Goal: Task Accomplishment & Management: Complete application form

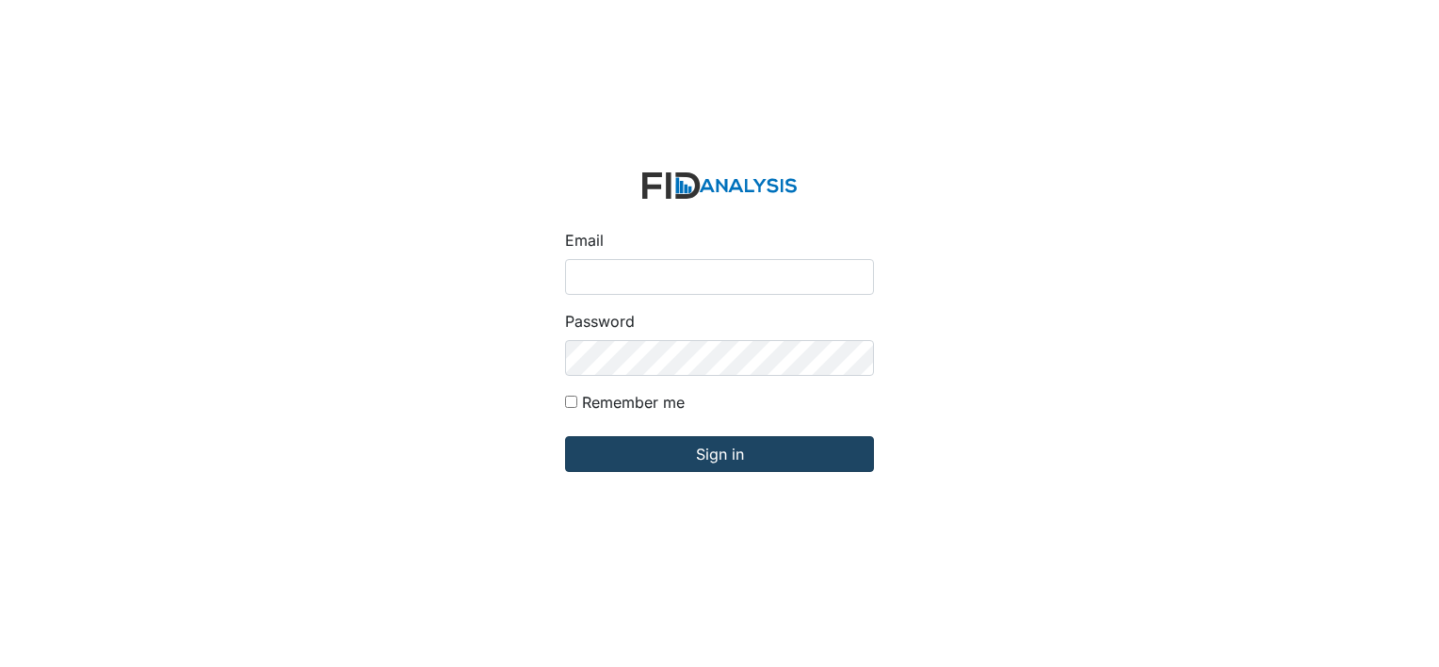
type input "[EMAIL_ADDRESS][DOMAIN_NAME]"
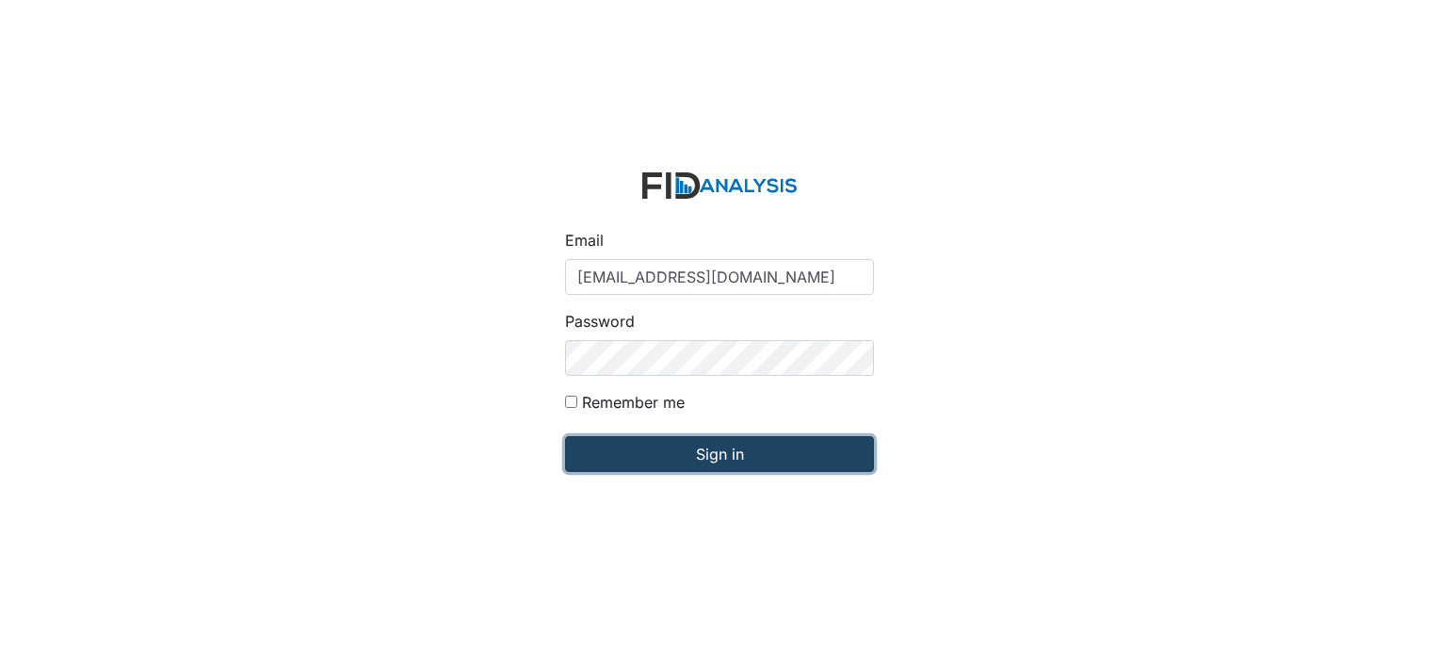
click at [690, 455] on input "Sign in" at bounding box center [719, 454] width 309 height 36
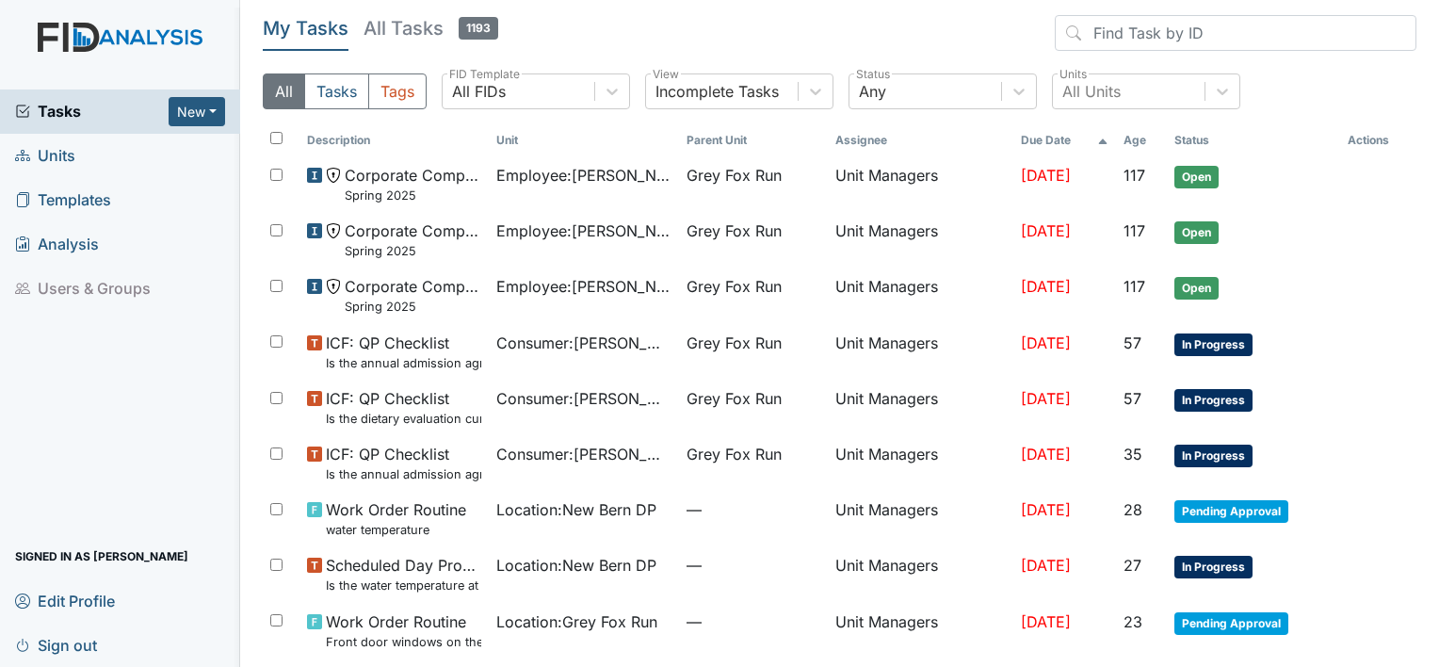
click at [54, 155] on span "Units" at bounding box center [45, 155] width 60 height 29
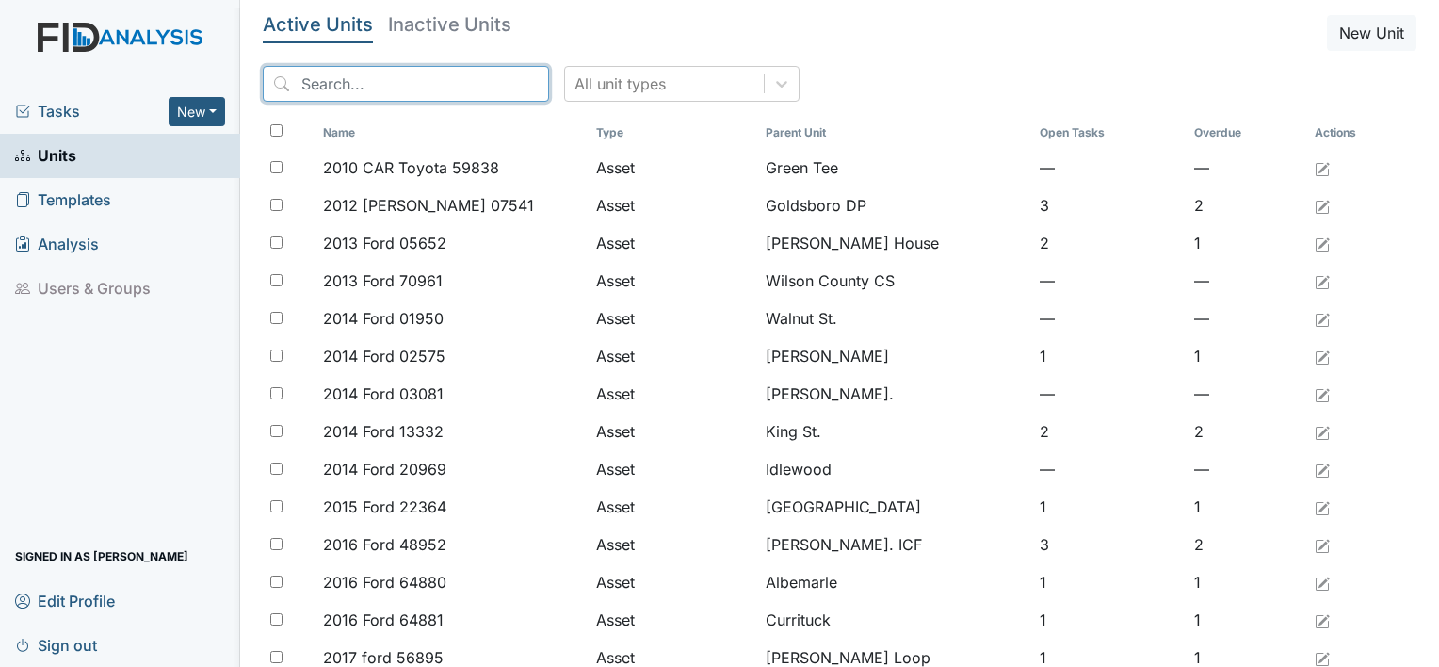
click at [346, 85] on input "search" at bounding box center [406, 84] width 286 height 36
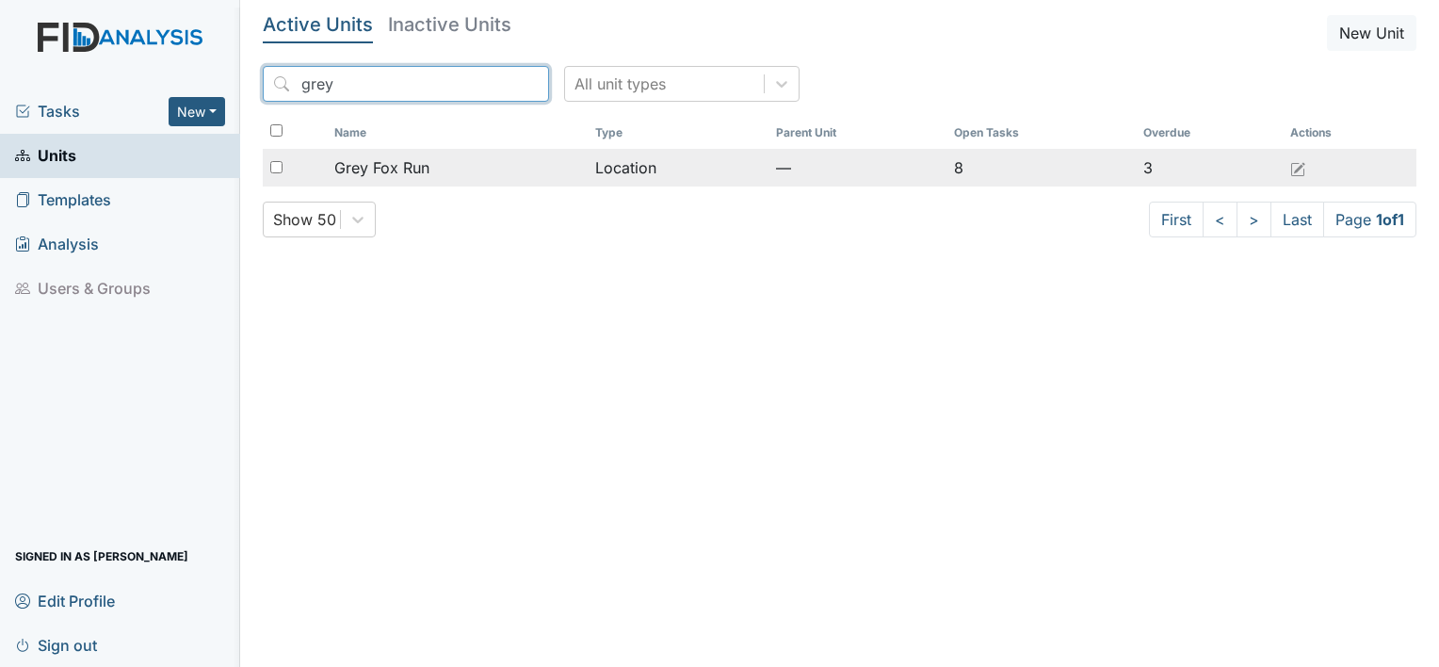
type input "grey"
click at [379, 169] on span "Grey Fox Run" at bounding box center [381, 167] width 95 height 23
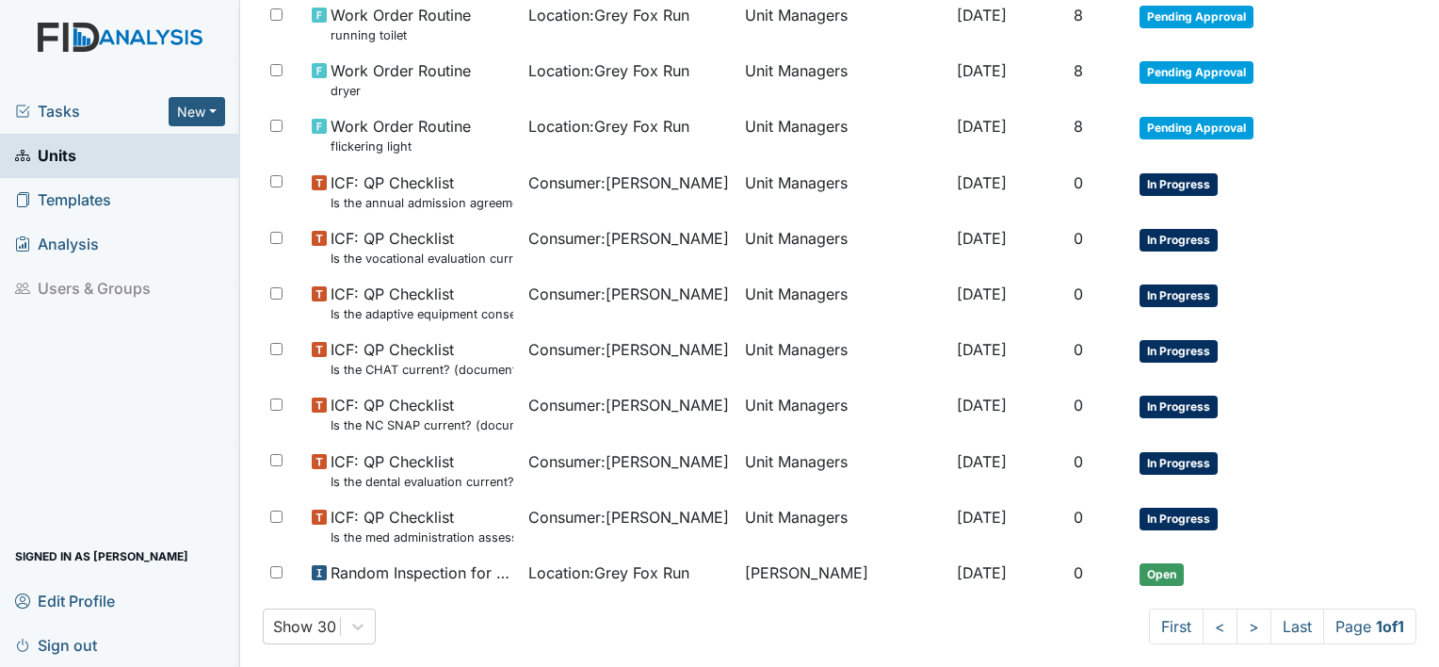
scroll to position [1197, 0]
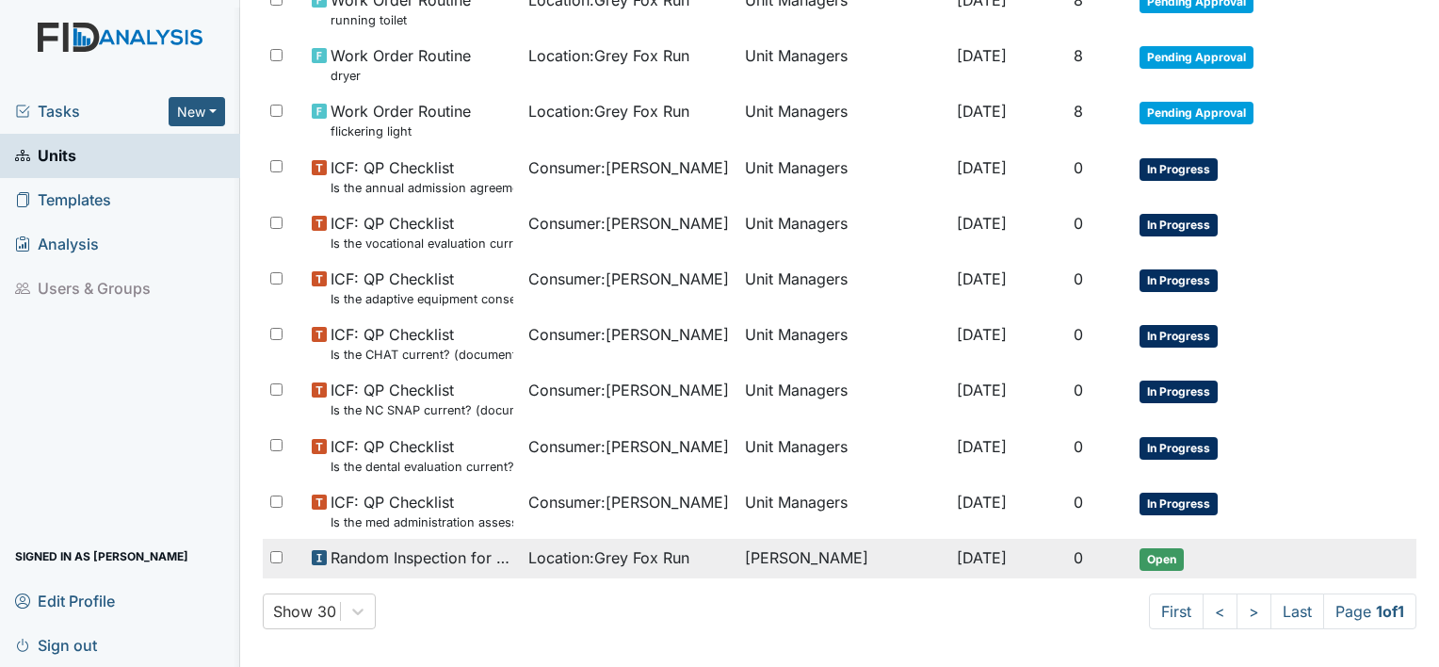
click at [1159, 548] on span "Open" at bounding box center [1162, 559] width 44 height 23
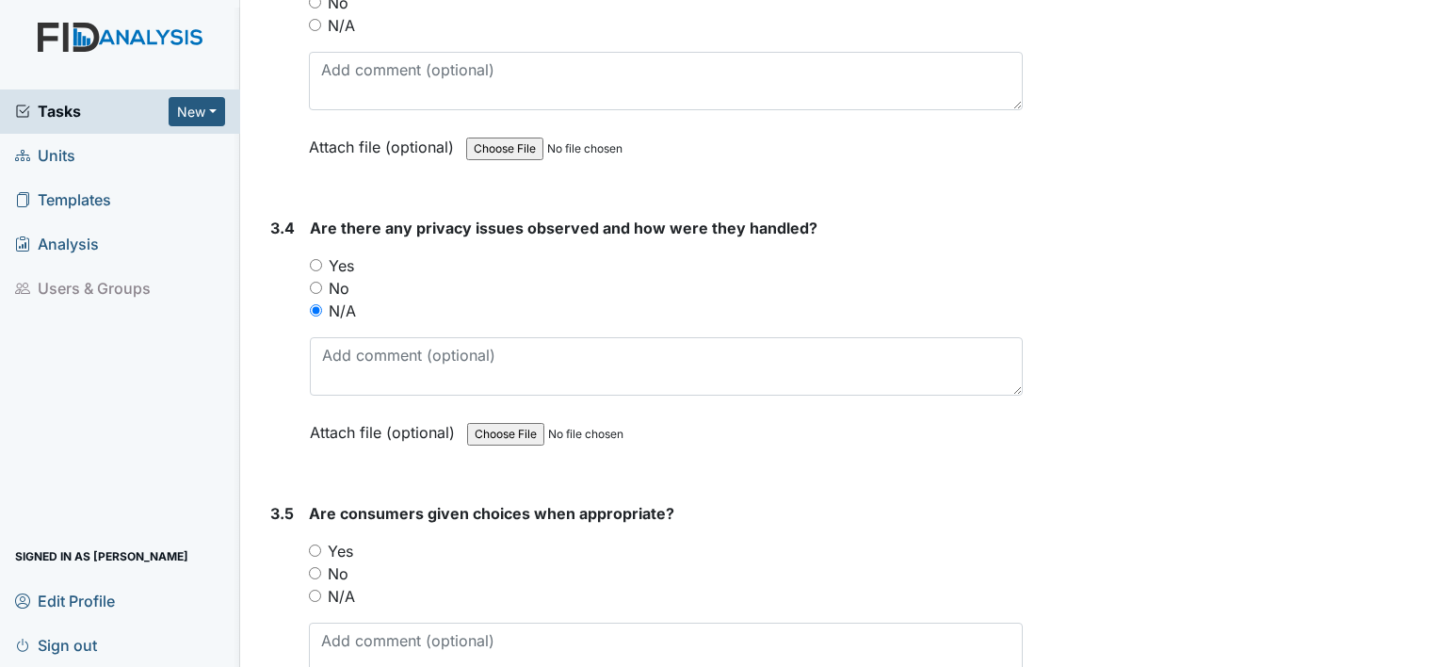
scroll to position [7830, 0]
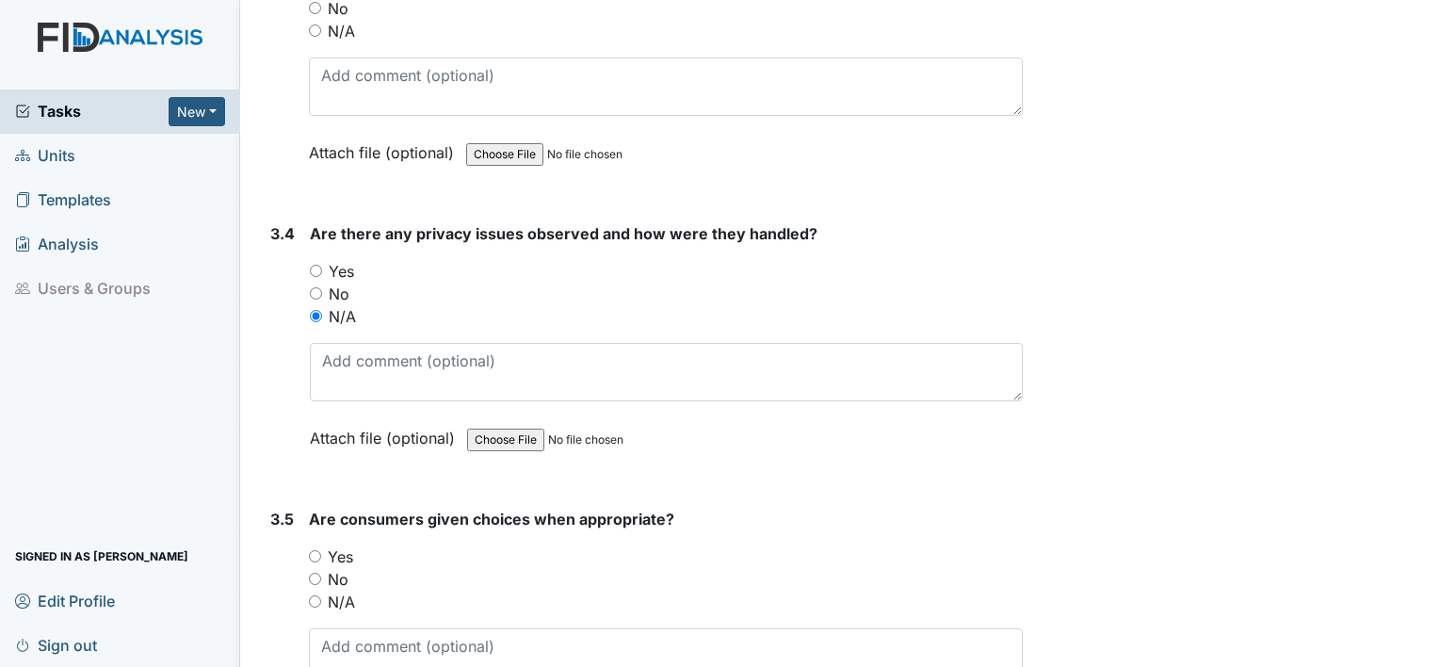
click at [318, 550] on input "Yes" at bounding box center [315, 556] width 12 height 12
radio input "true"
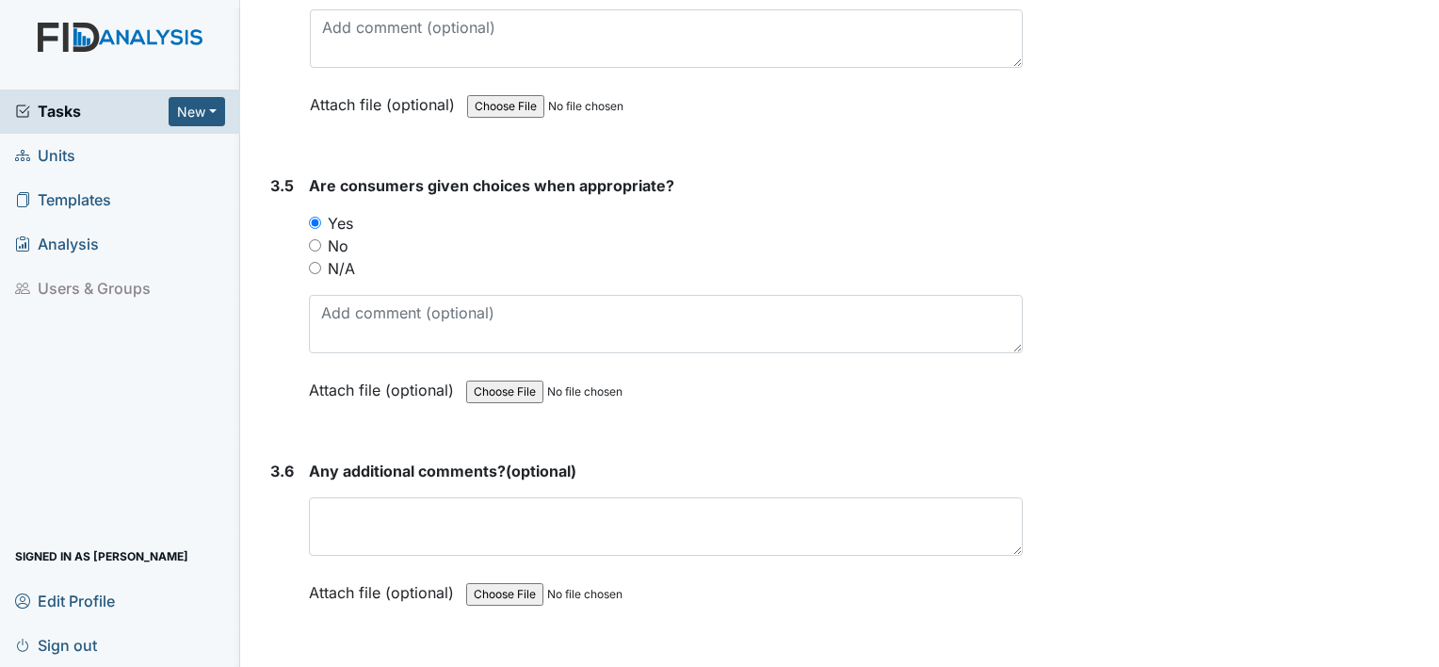
scroll to position [8168, 0]
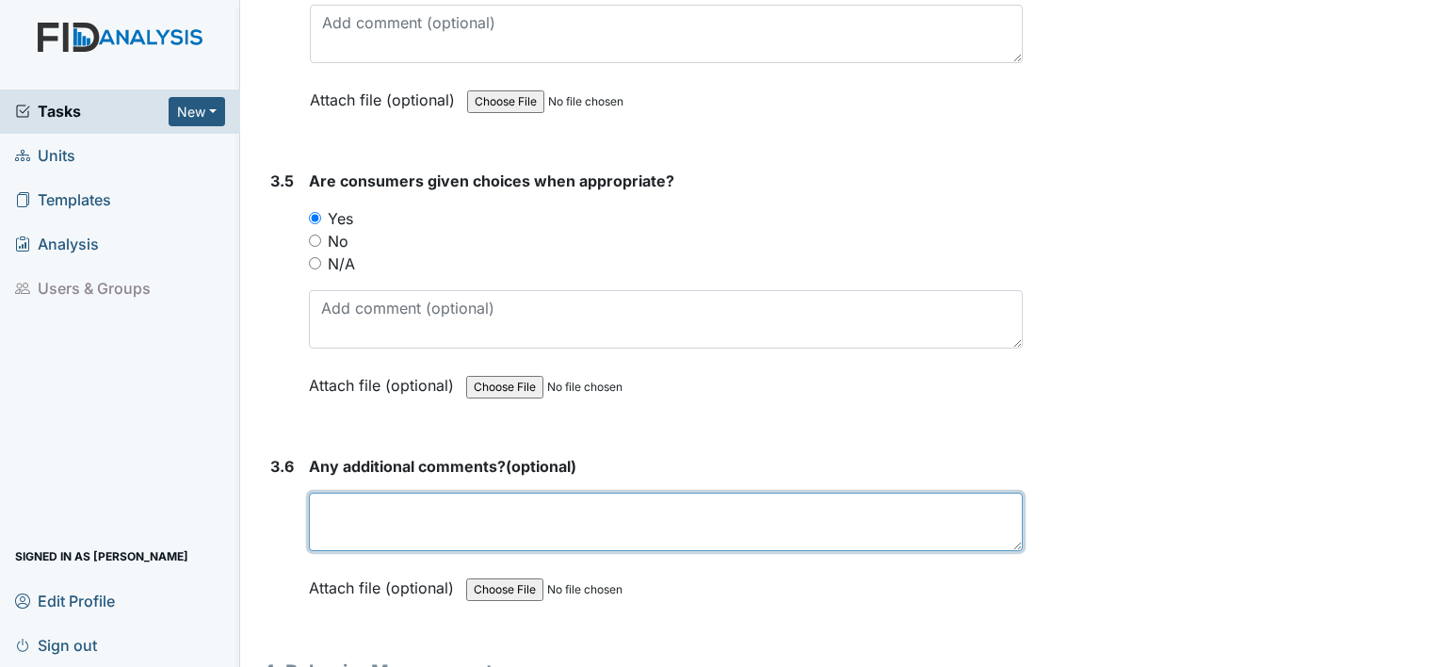
click at [397, 503] on textarea at bounding box center [666, 522] width 714 height 58
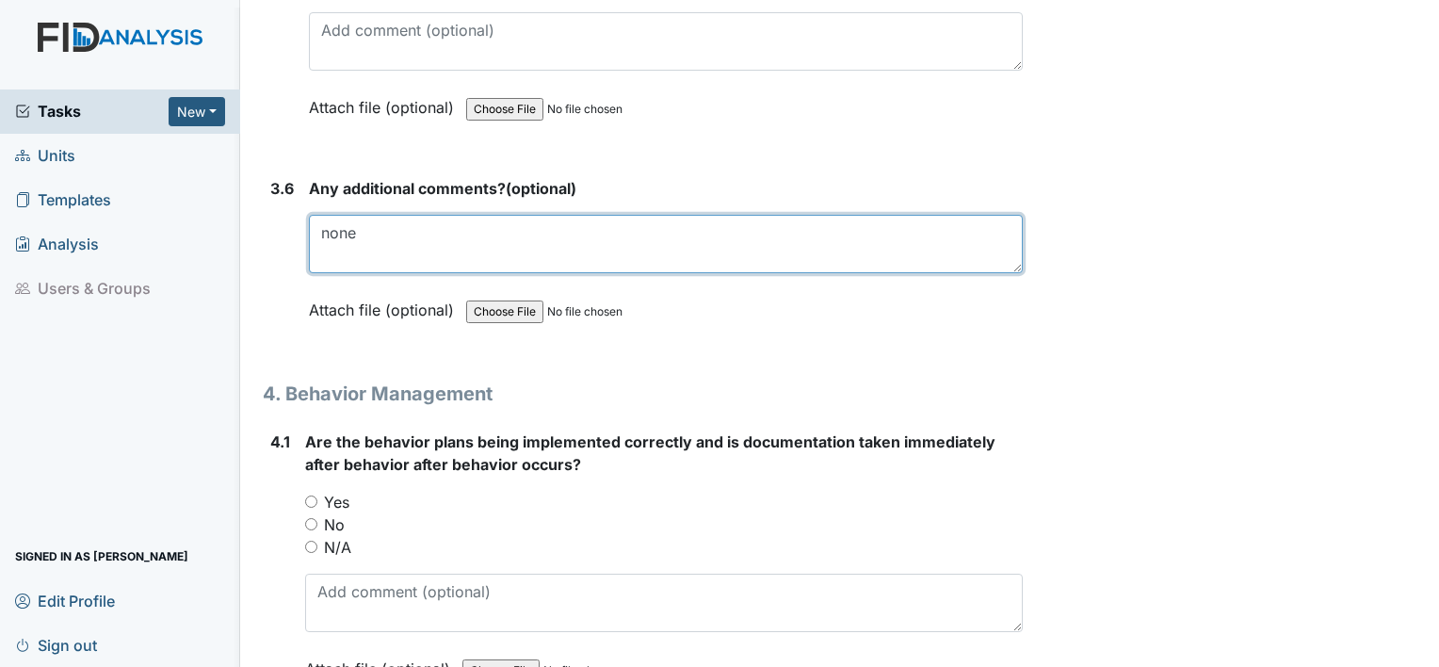
scroll to position [8449, 0]
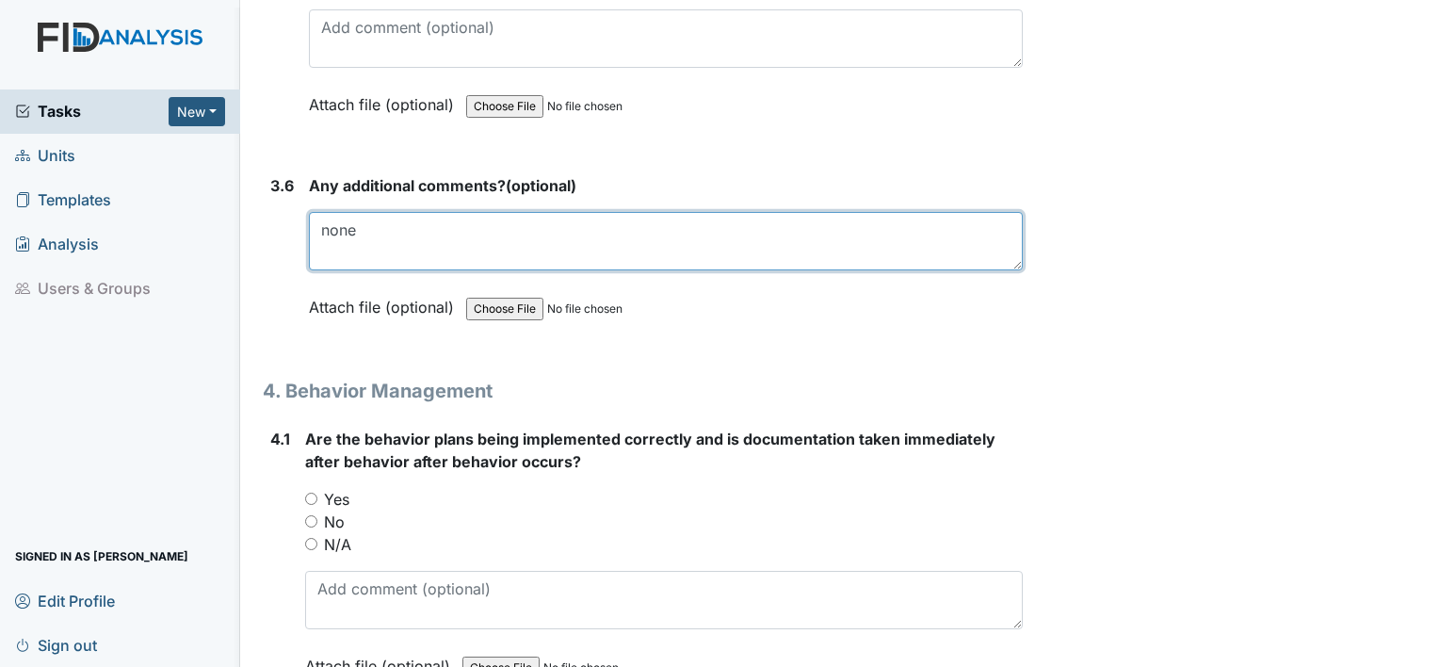
type textarea "none"
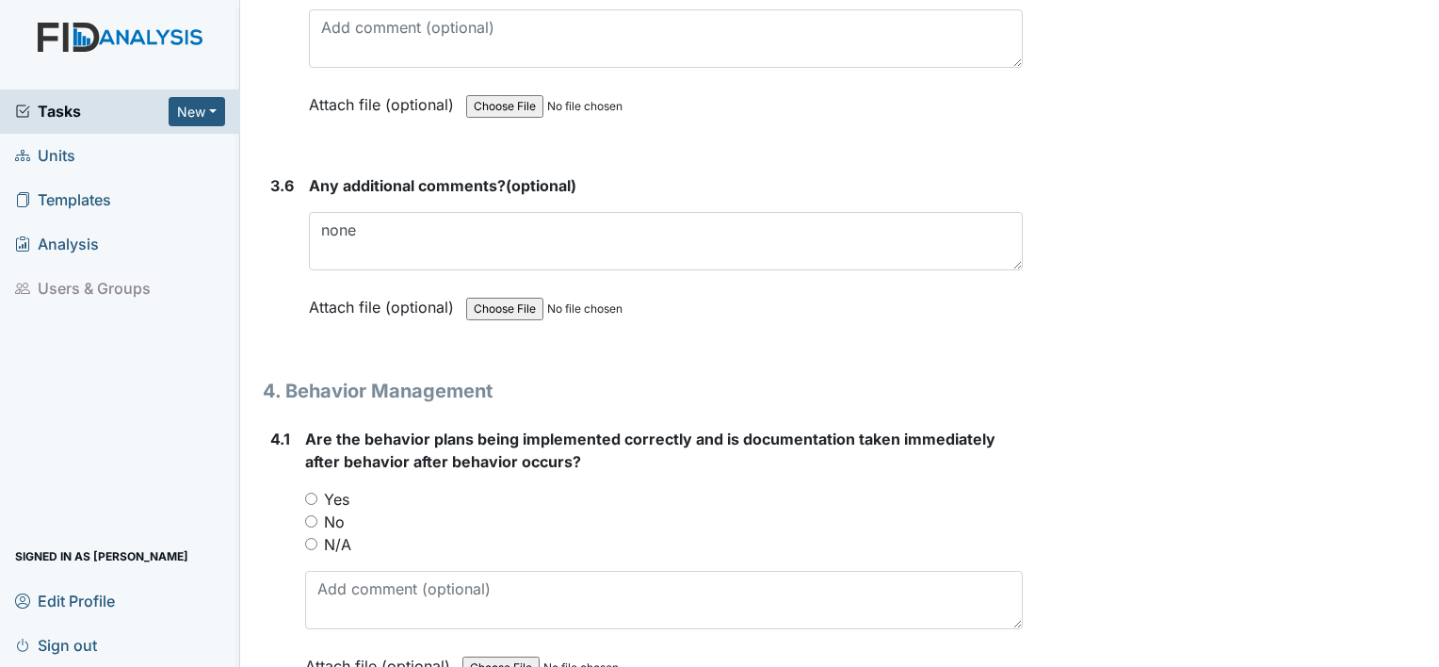
click at [309, 493] on input "Yes" at bounding box center [311, 499] width 12 height 12
radio input "true"
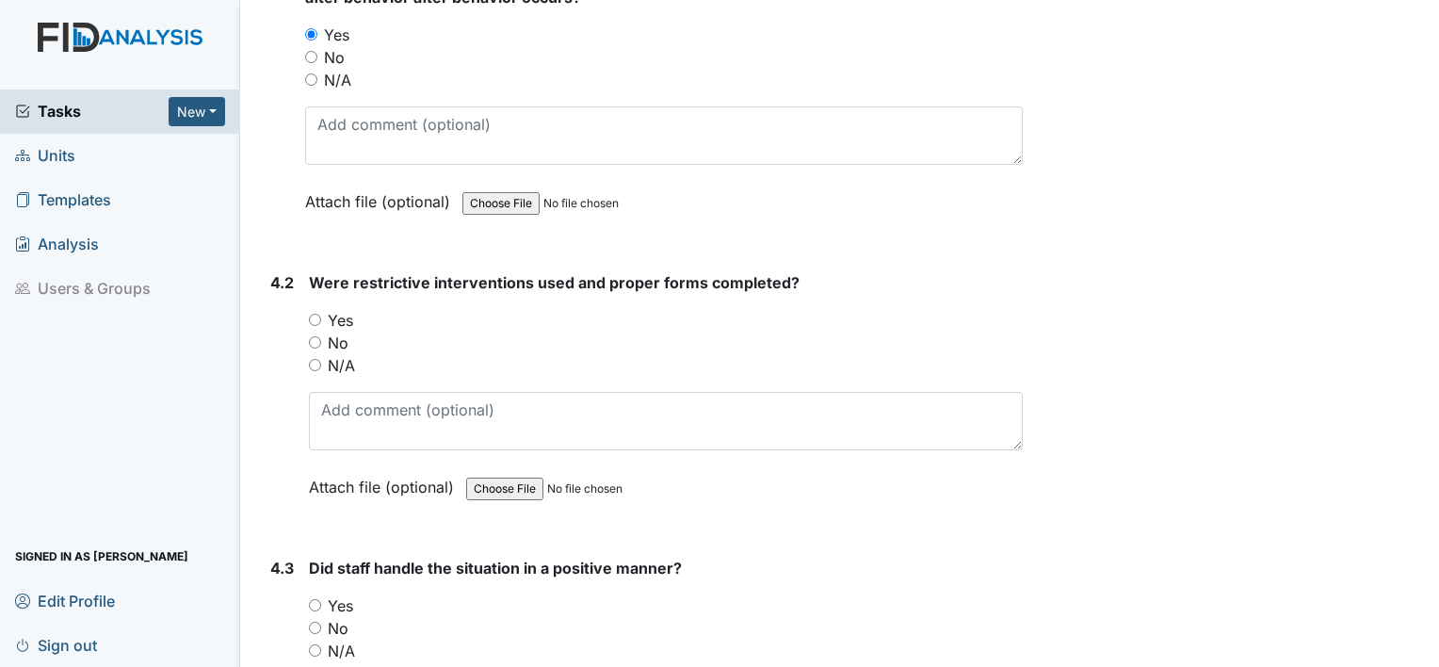
scroll to position [8926, 0]
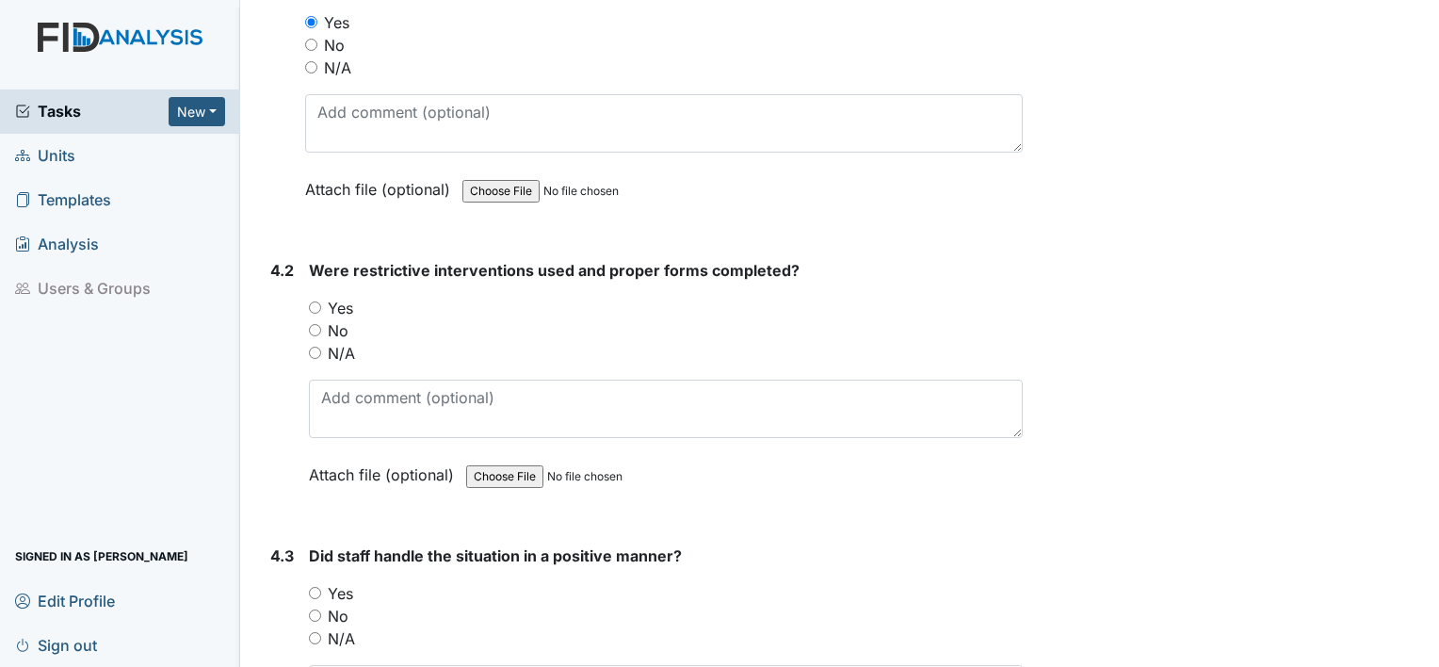
click at [319, 347] on input "N/A" at bounding box center [315, 353] width 12 height 12
radio input "true"
click at [316, 587] on input "Yes" at bounding box center [315, 593] width 12 height 12
radio input "true"
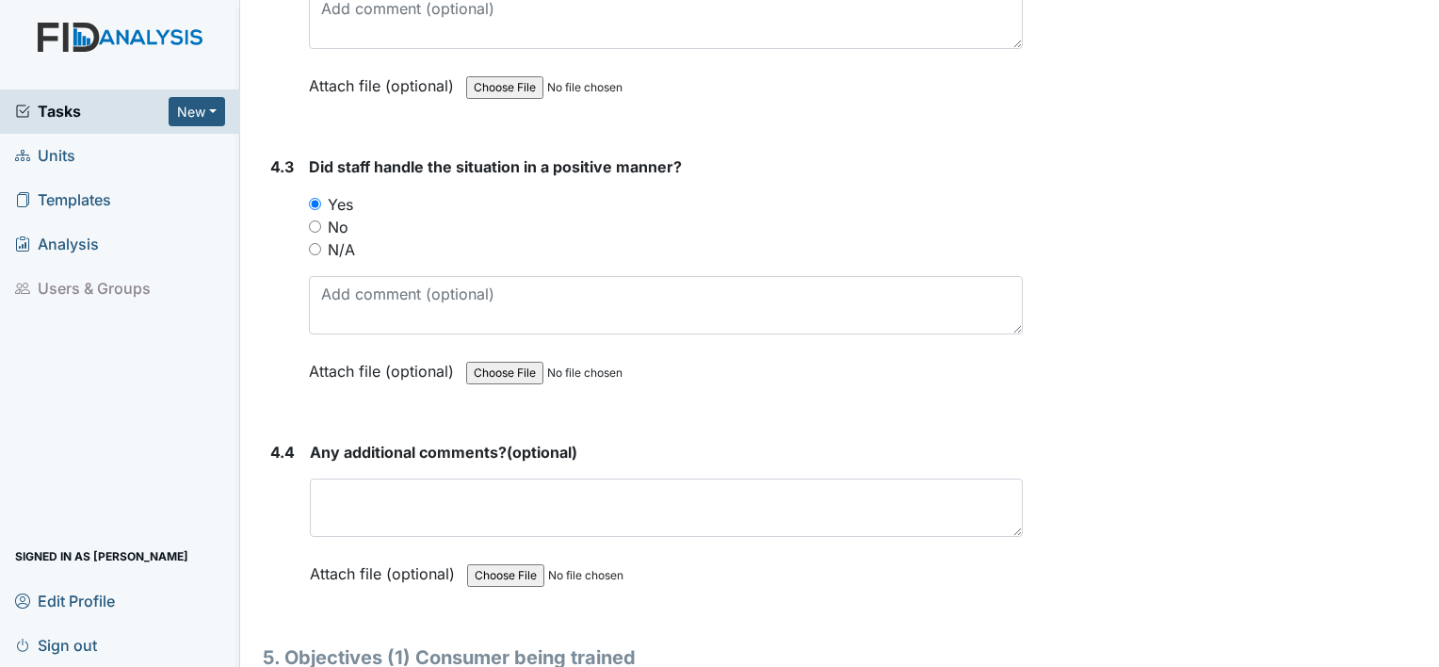
scroll to position [9352, 0]
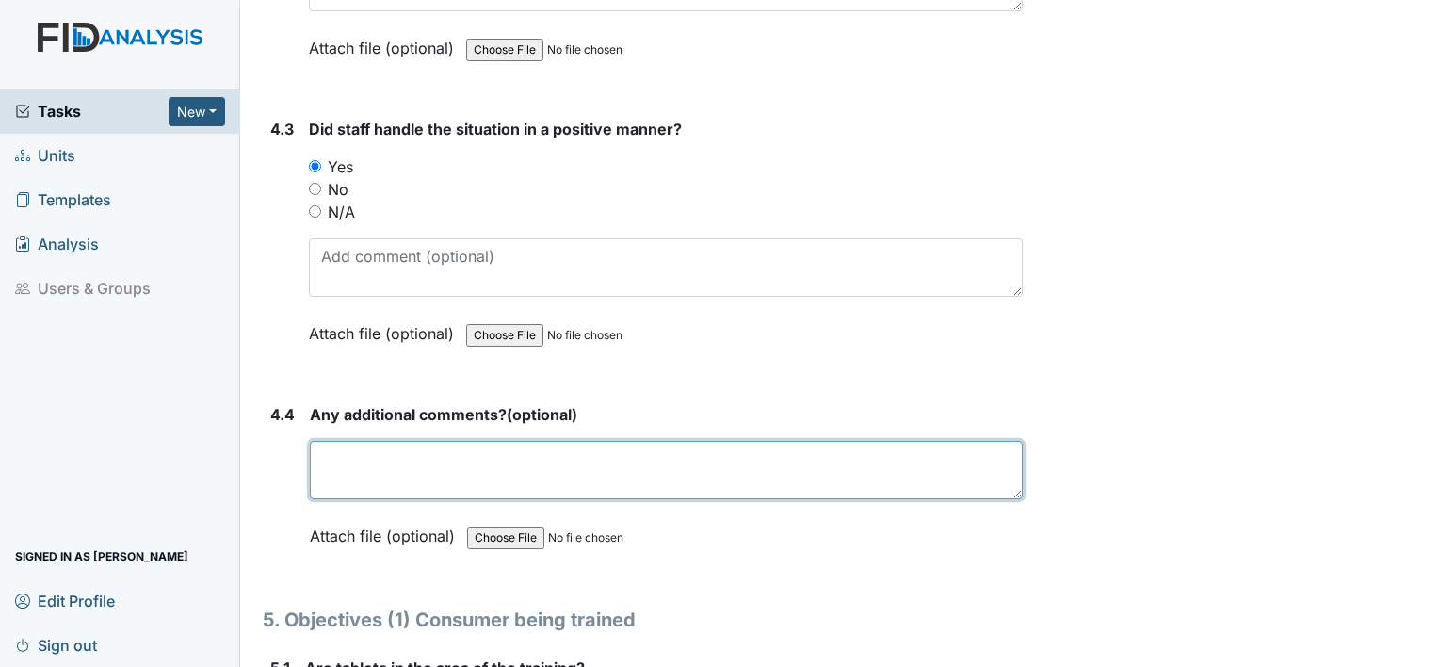
click at [430, 446] on textarea at bounding box center [666, 470] width 713 height 58
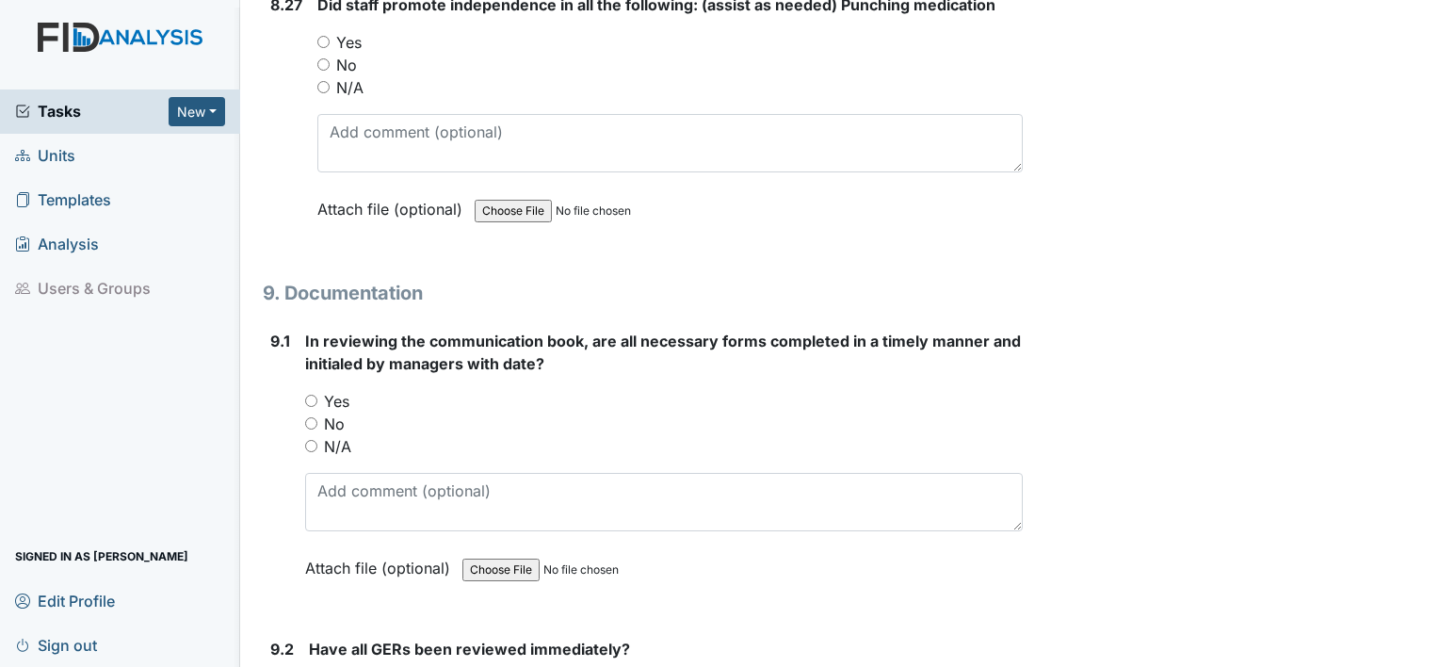
scroll to position [22943, 0]
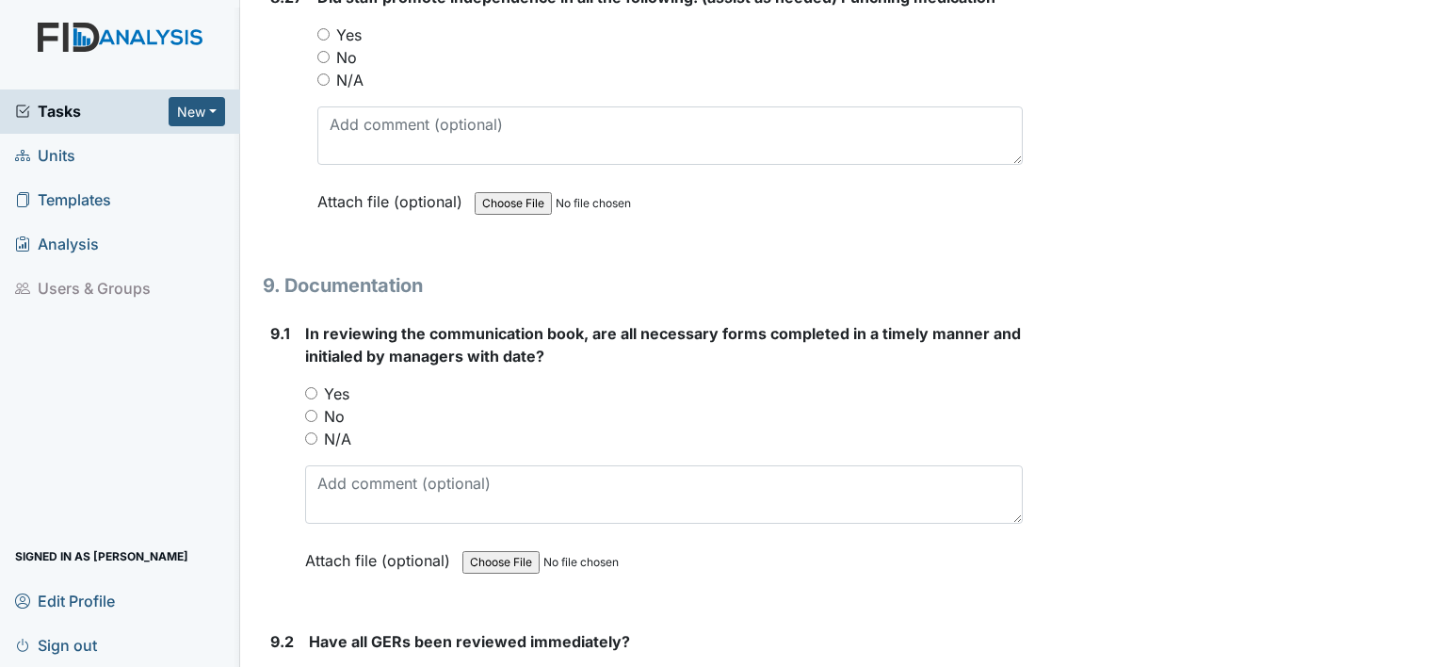
type textarea "WD/[PERSON_NAME] written up"
click at [309, 387] on input "Yes" at bounding box center [311, 393] width 12 height 12
radio input "true"
click at [314, 666] on input "Yes" at bounding box center [315, 679] width 12 height 12
radio input "true"
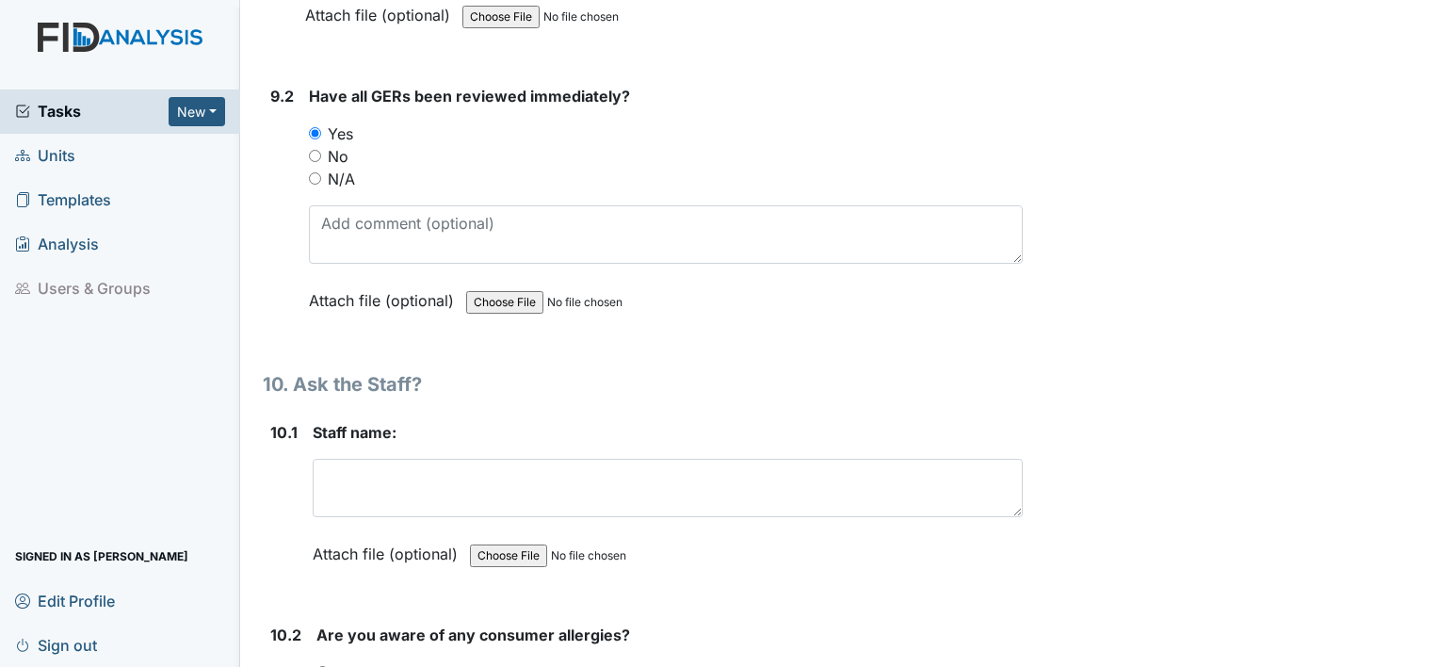
scroll to position [23448, 0]
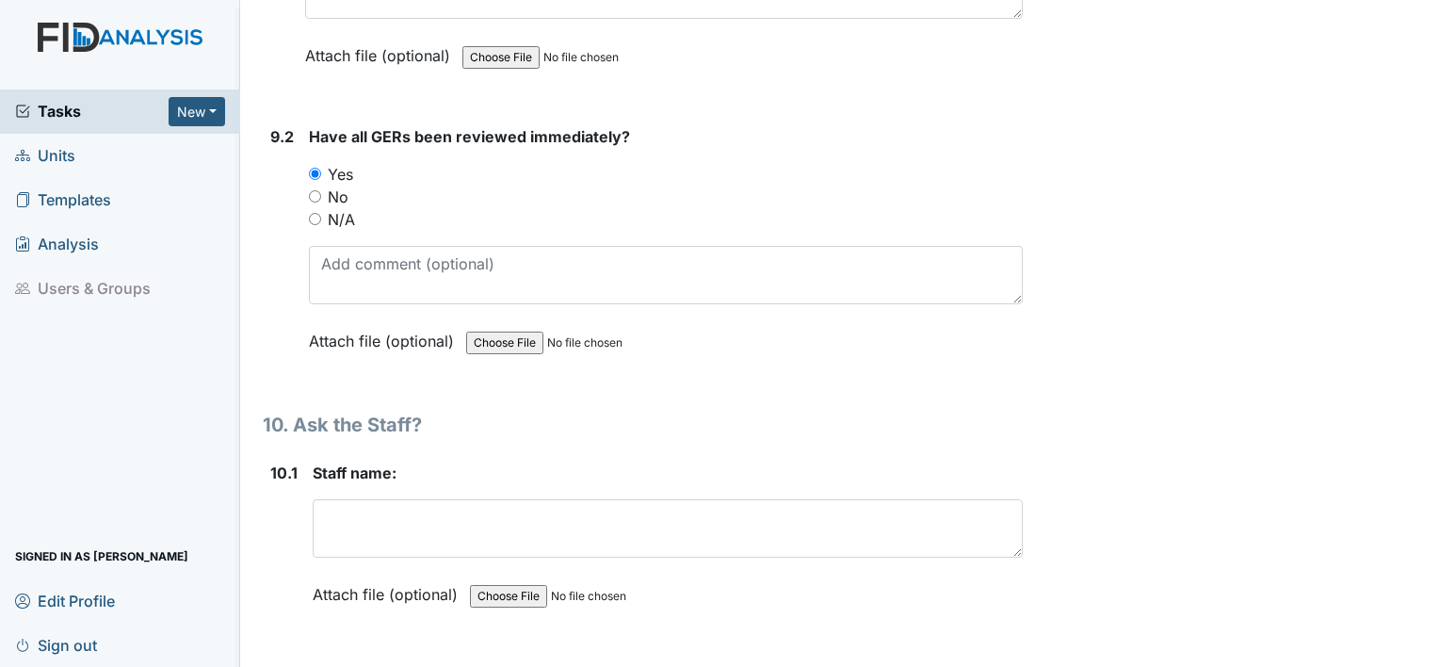
click at [314, 168] on input "Yes" at bounding box center [315, 174] width 12 height 12
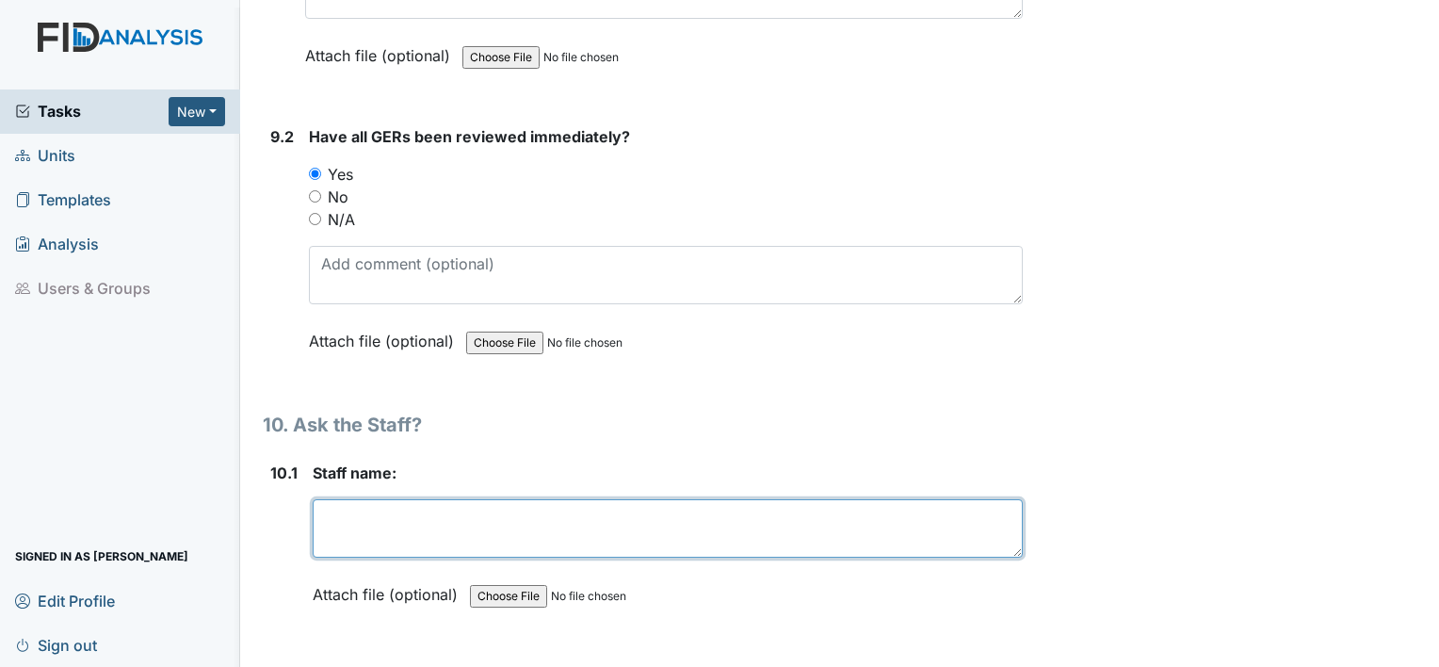
click at [388, 499] on textarea at bounding box center [668, 528] width 710 height 58
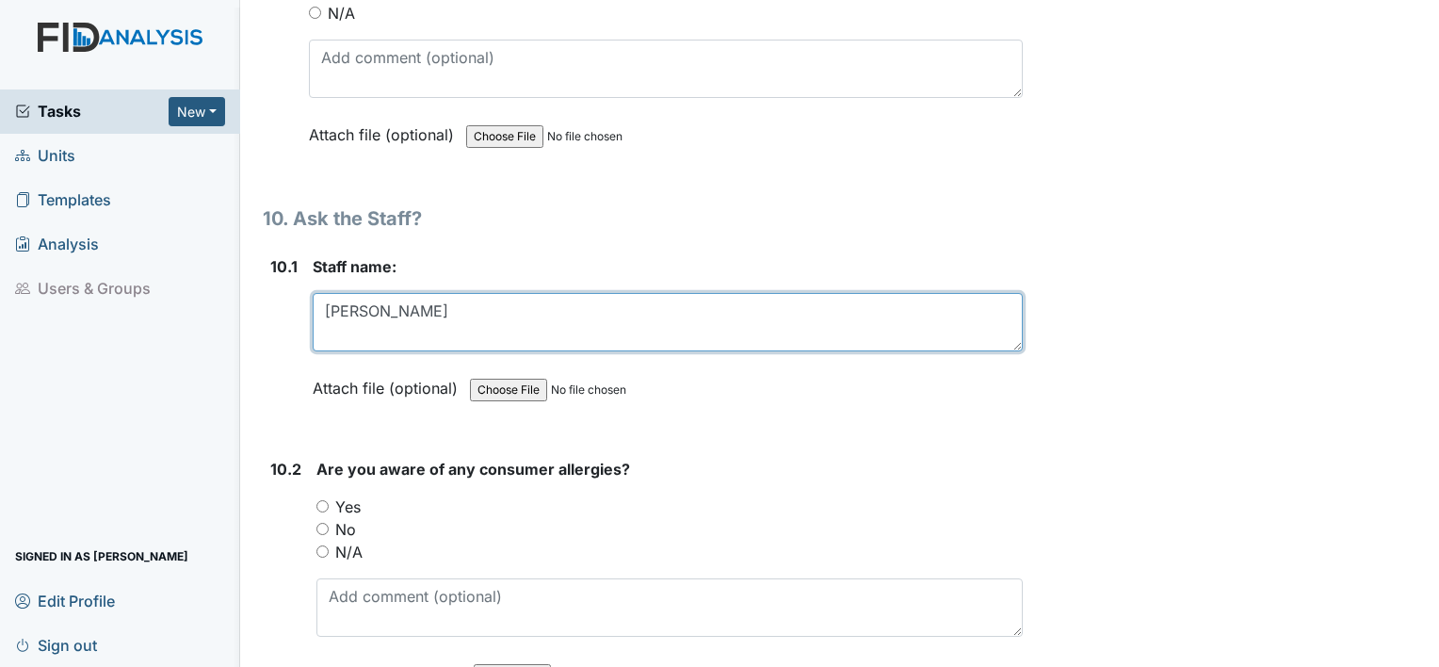
scroll to position [23655, 0]
type textarea "[PERSON_NAME]"
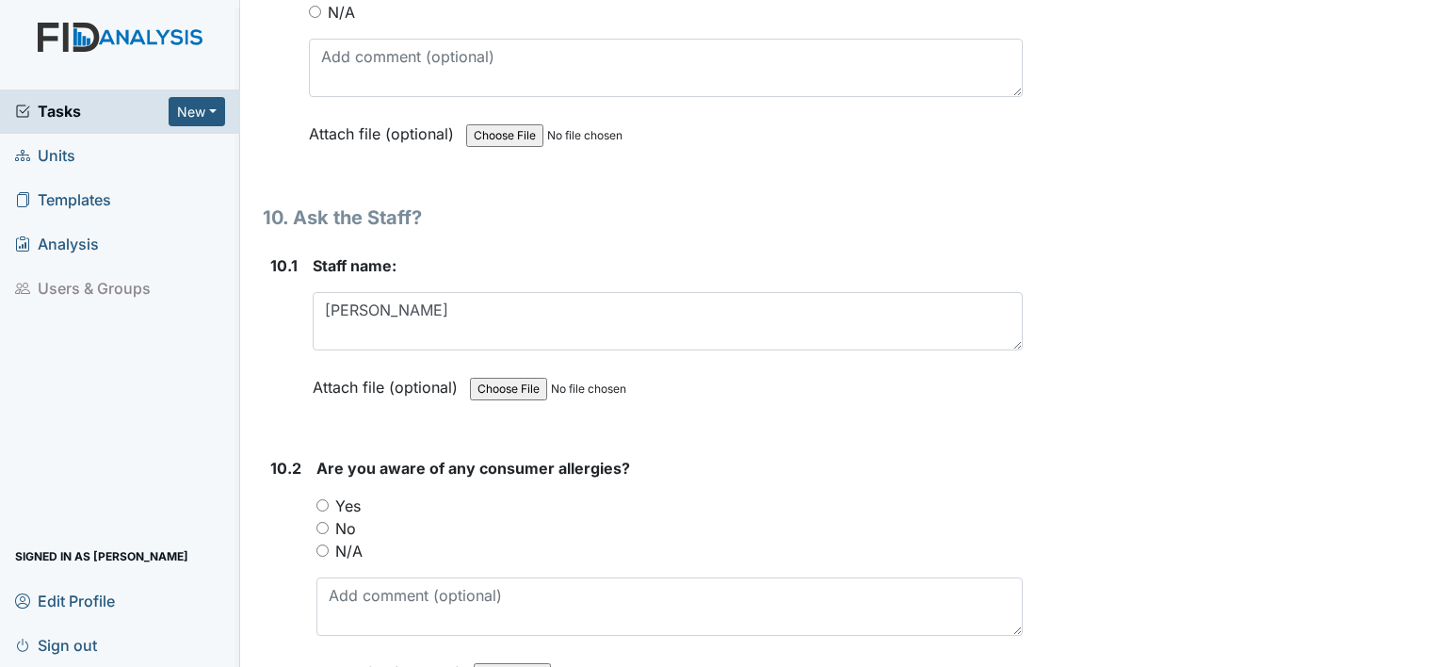
click at [322, 499] on input "Yes" at bounding box center [322, 505] width 12 height 12
radio input "true"
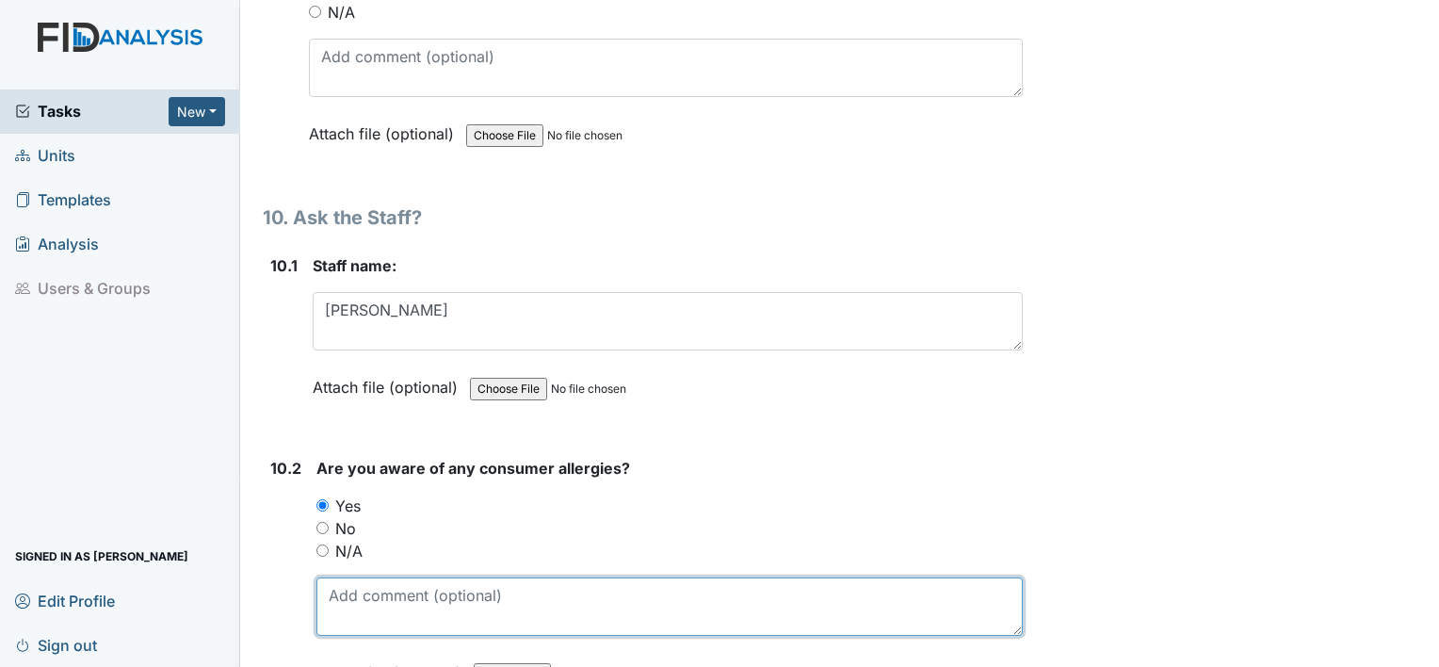
click at [368, 577] on textarea at bounding box center [669, 606] width 706 height 58
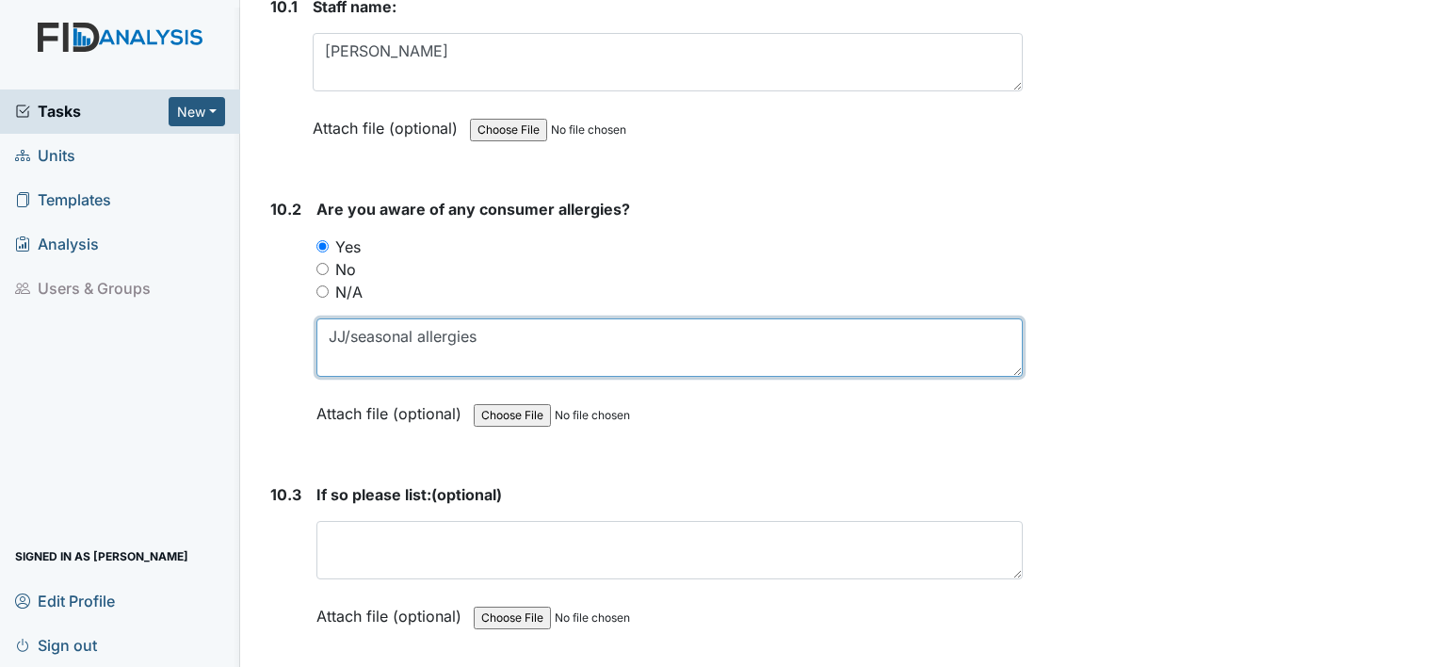
scroll to position [23917, 0]
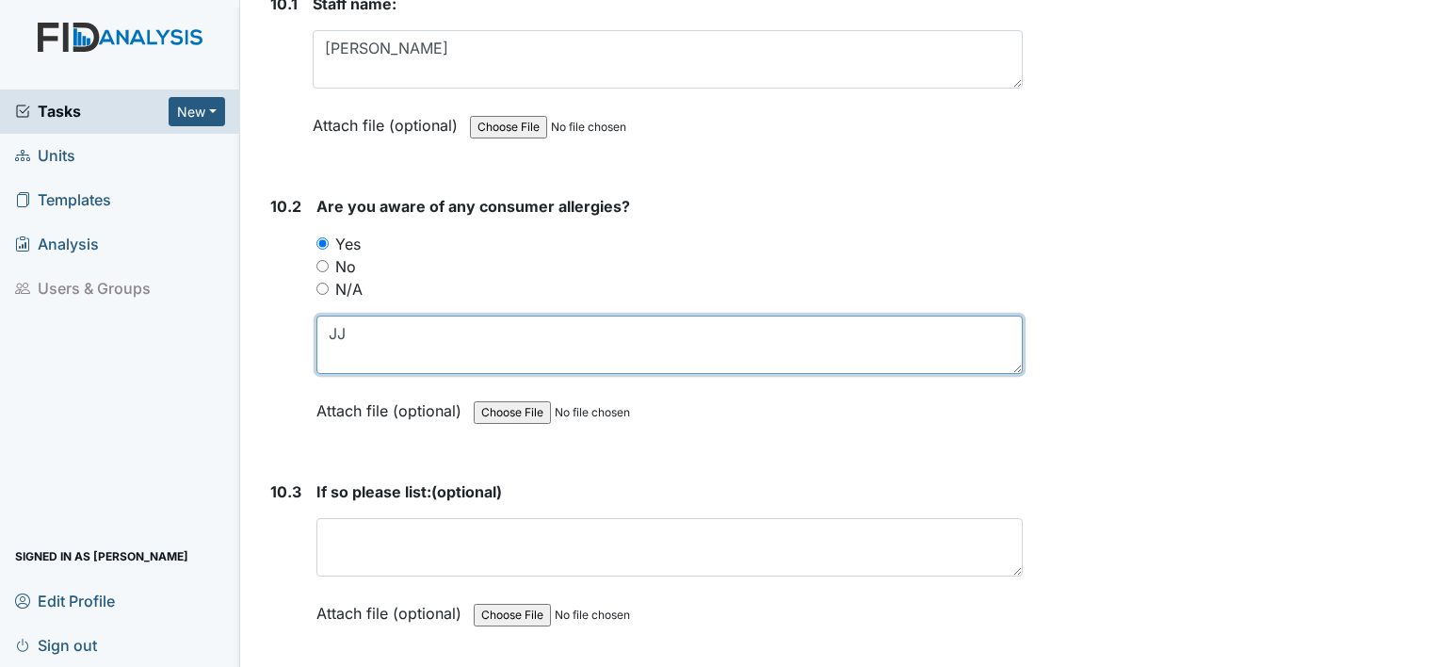
type textarea "J"
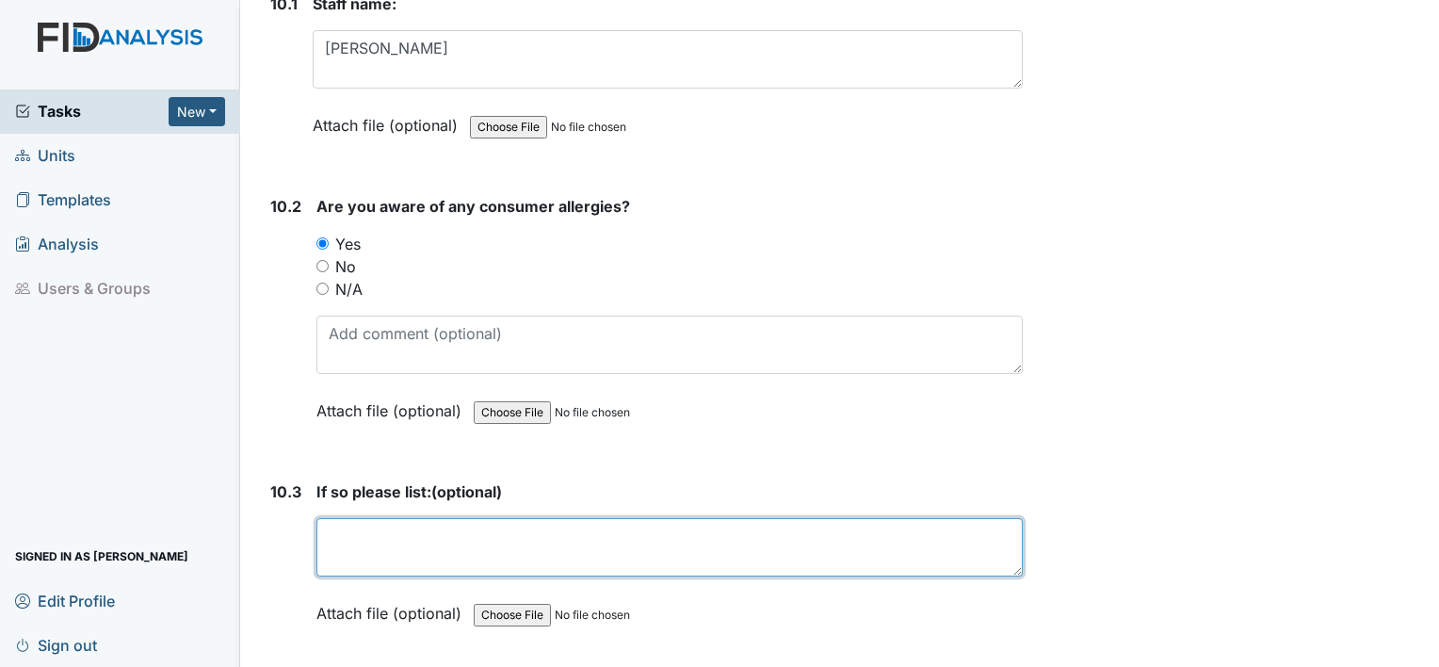
click at [381, 518] on textarea at bounding box center [669, 547] width 706 height 58
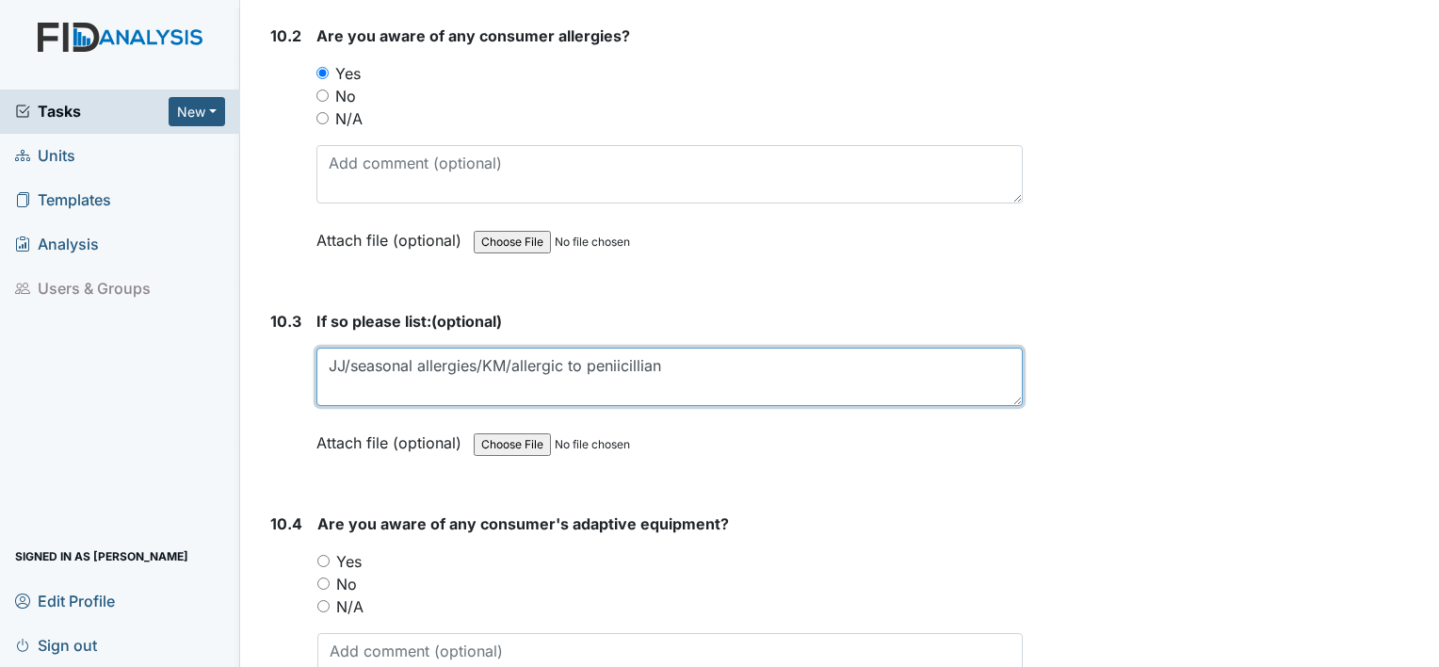
scroll to position [24089, 0]
type textarea "JJ/seasonal allergies/KM/allergic to penicillian"
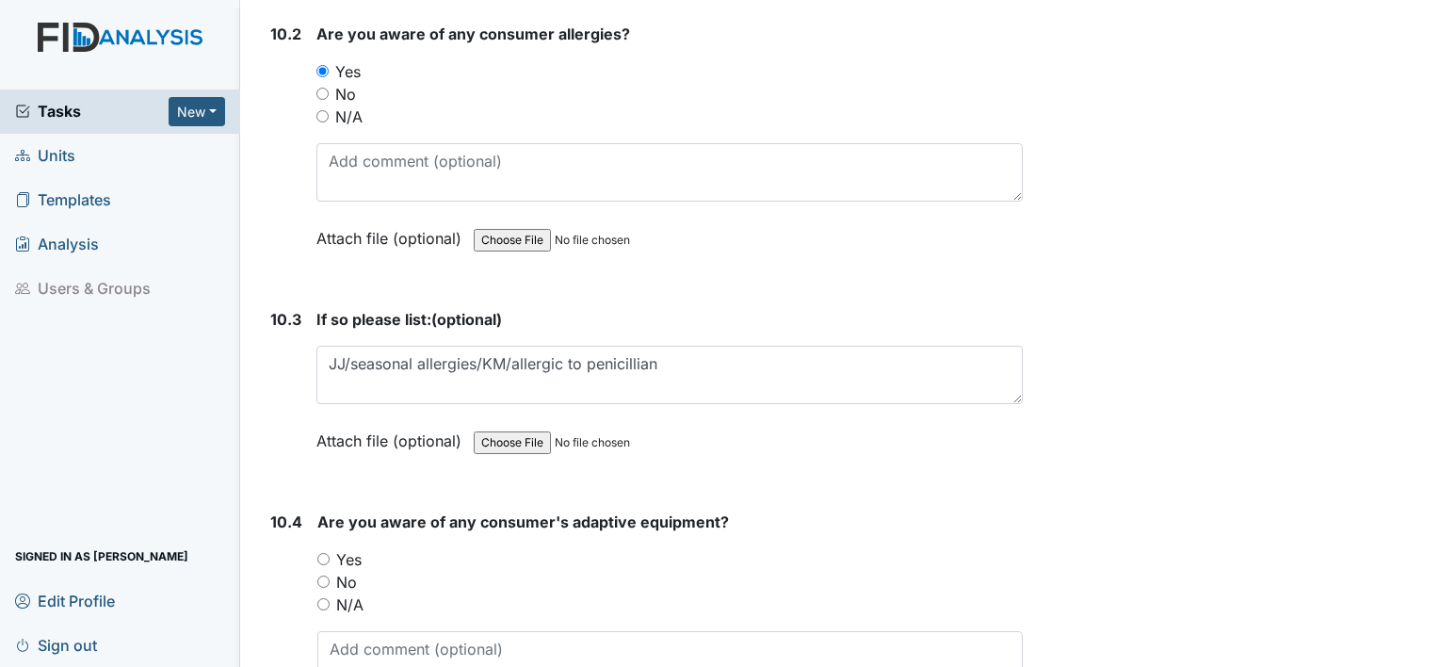
click at [322, 553] on input "Yes" at bounding box center [323, 559] width 12 height 12
radio input "true"
click at [358, 631] on textarea at bounding box center [669, 660] width 705 height 58
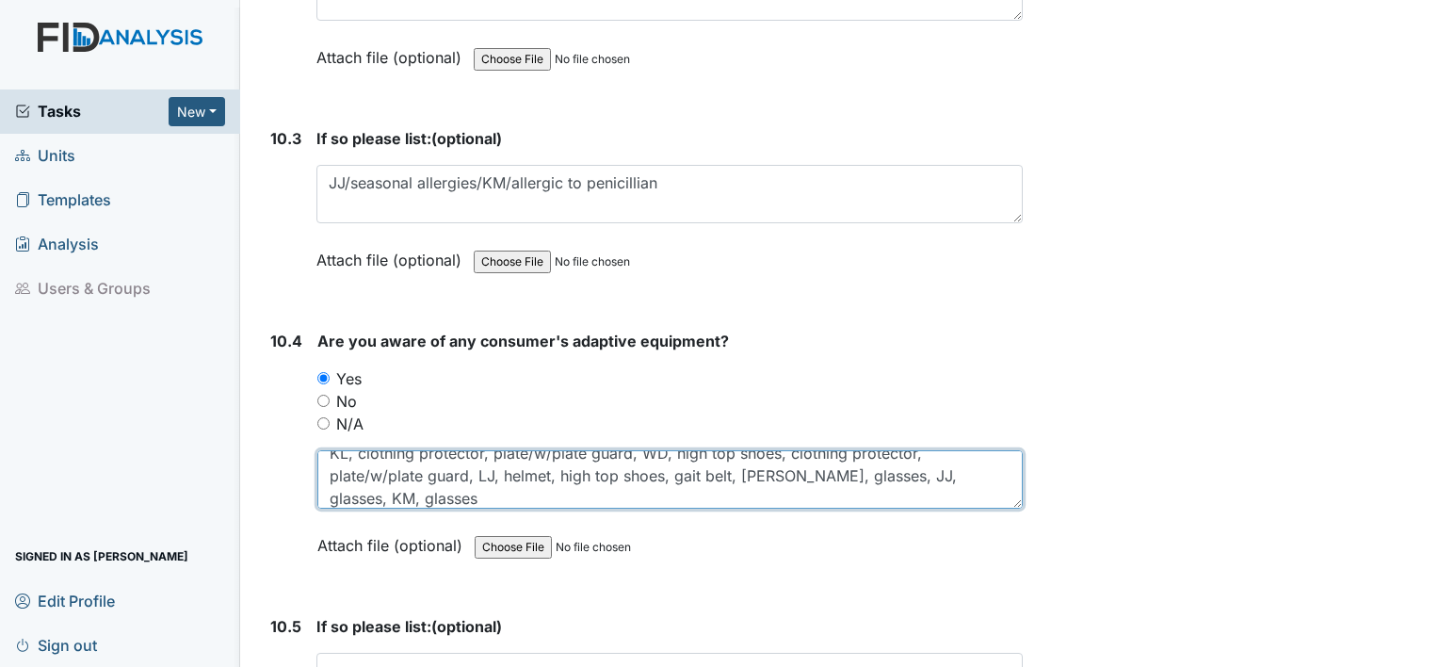
scroll to position [24312, 0]
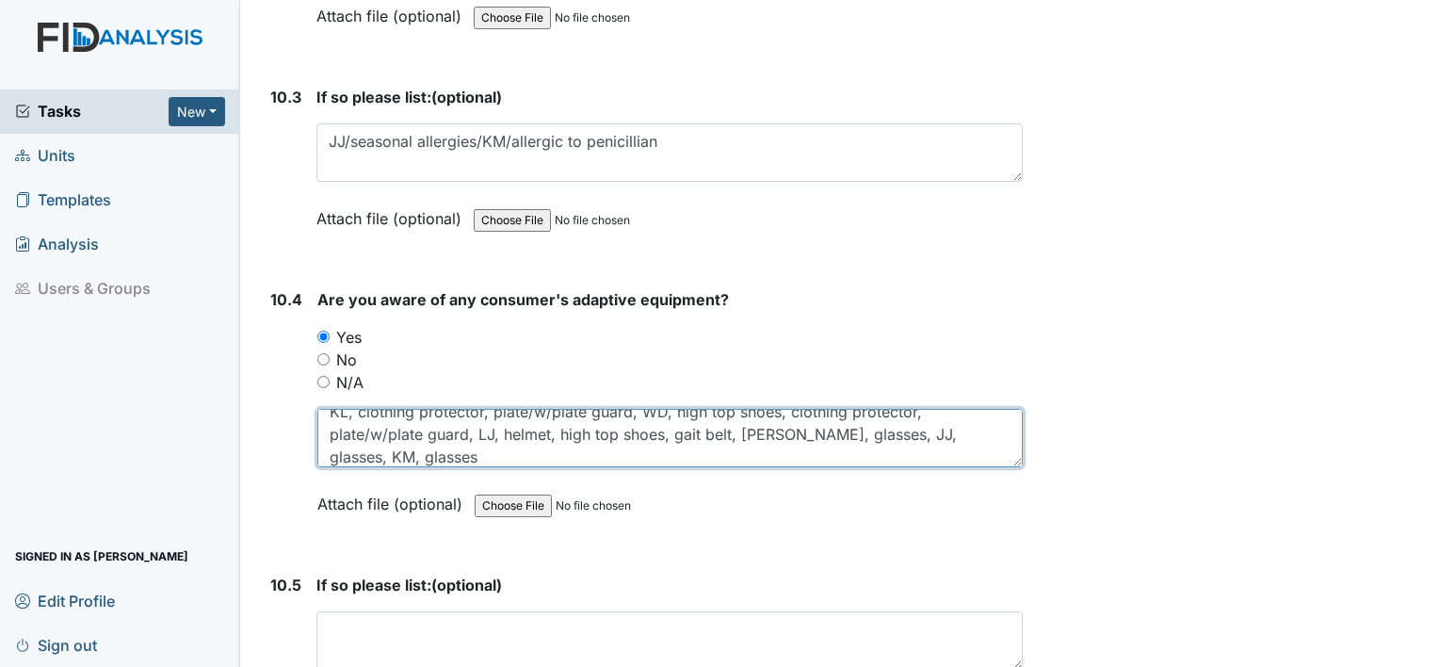
type textarea "KL, clothing protector, plate/w/plate guard, WD, high top shoes, clothing prote…"
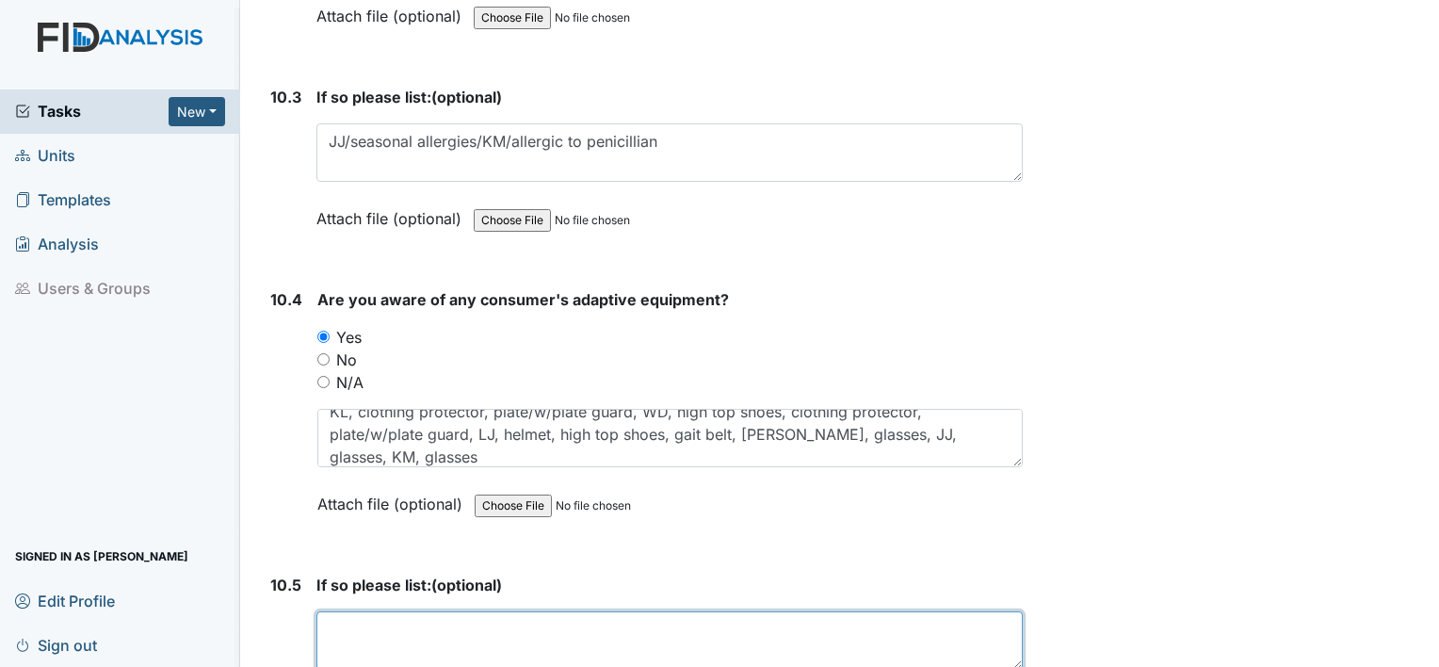
click at [352, 611] on textarea at bounding box center [669, 640] width 706 height 58
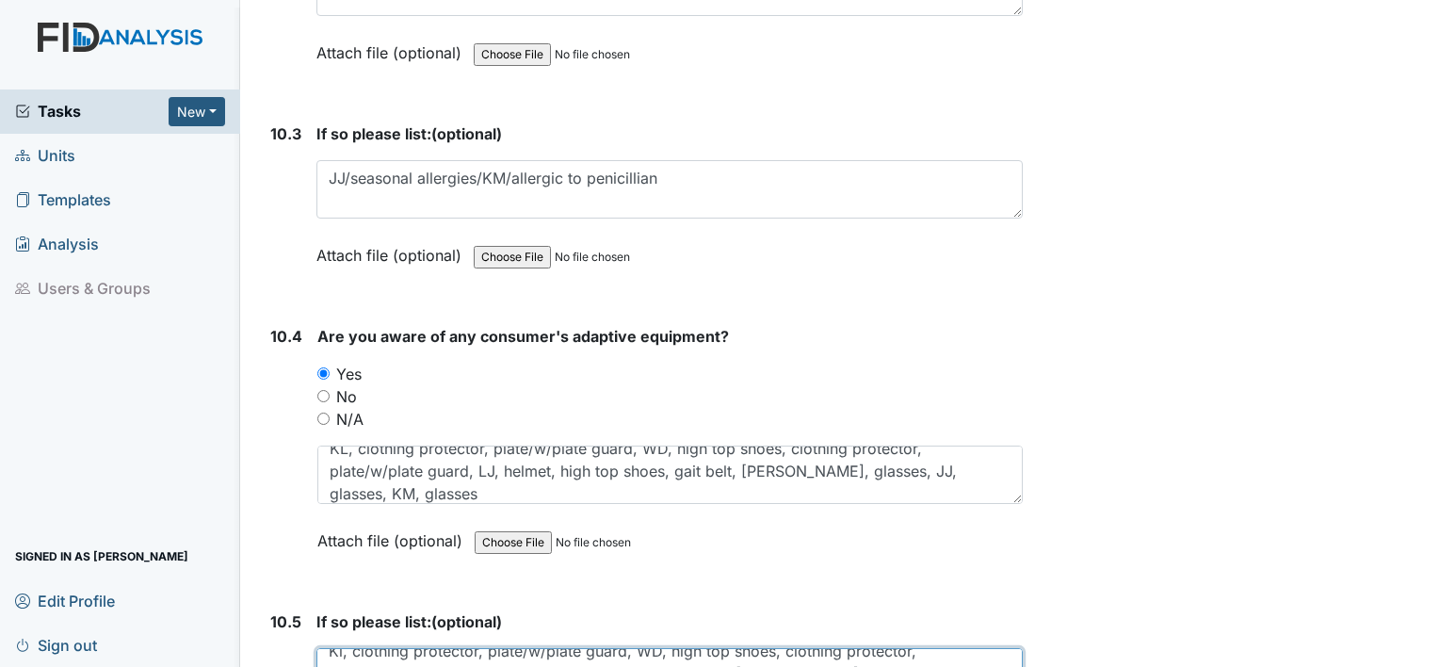
scroll to position [24278, 0]
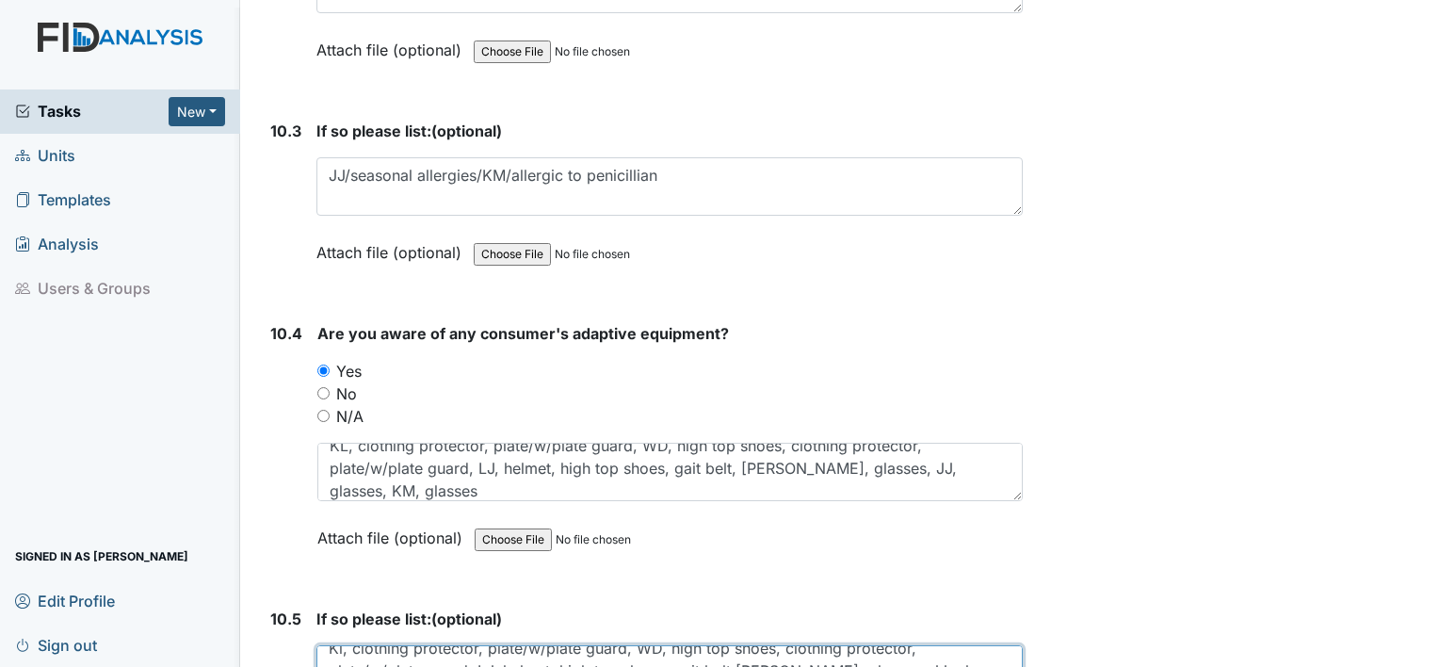
type textarea "Kl, clothing protector, plate/w/plate guard, WD, high top shoes, clothing prote…"
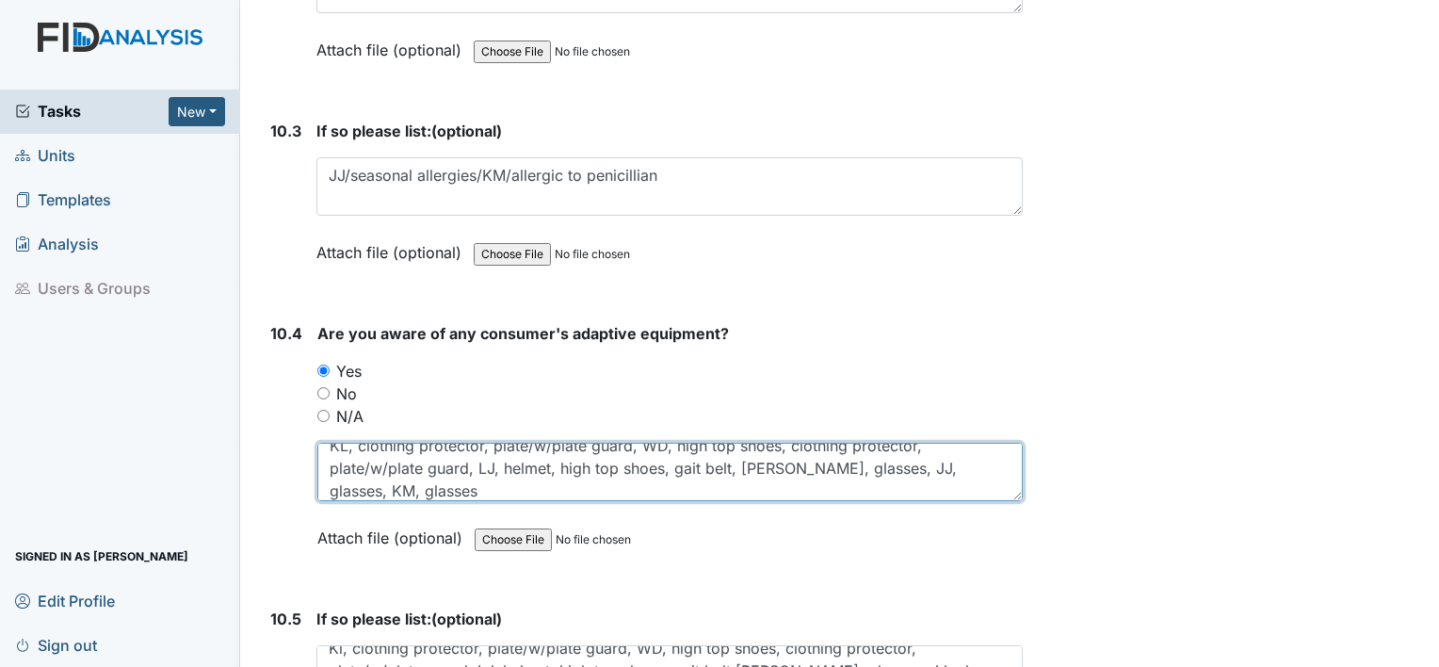
click at [394, 443] on textarea "KL, clothing protector, plate/w/plate guard, WD, high top shoes, clothing prote…" at bounding box center [669, 472] width 705 height 58
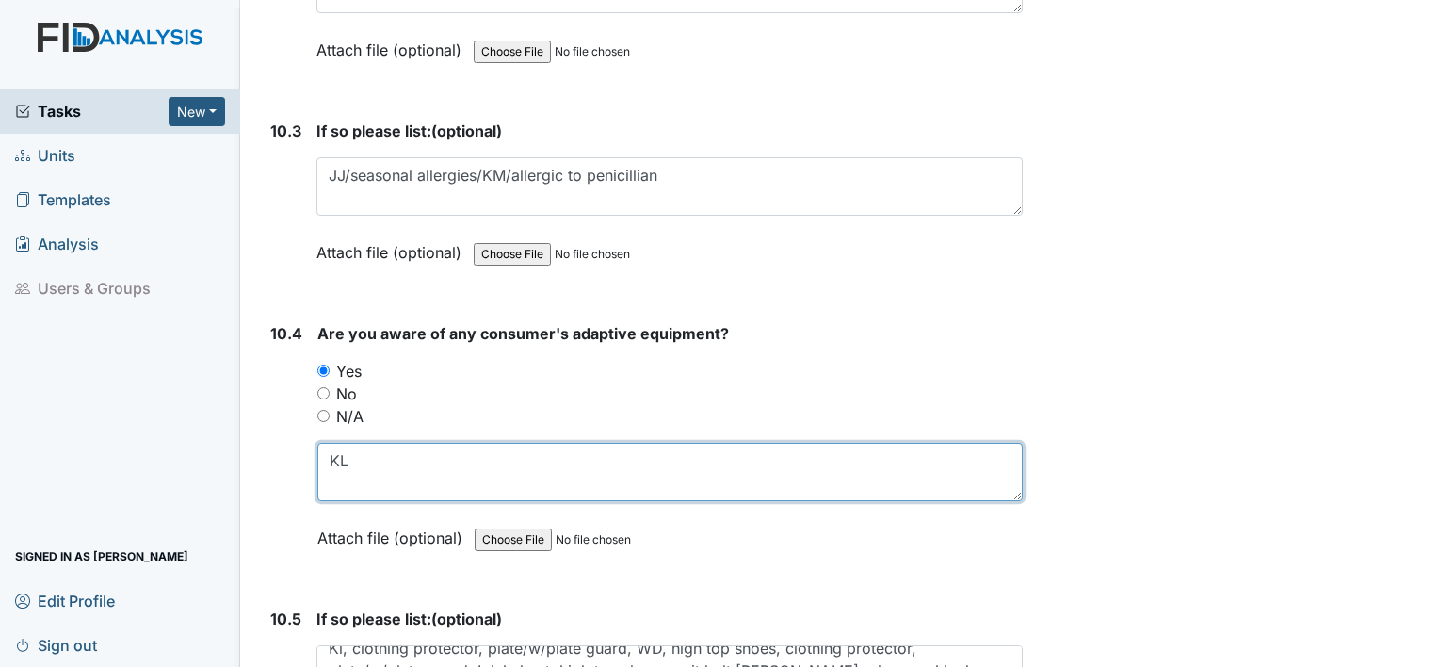
type textarea "K"
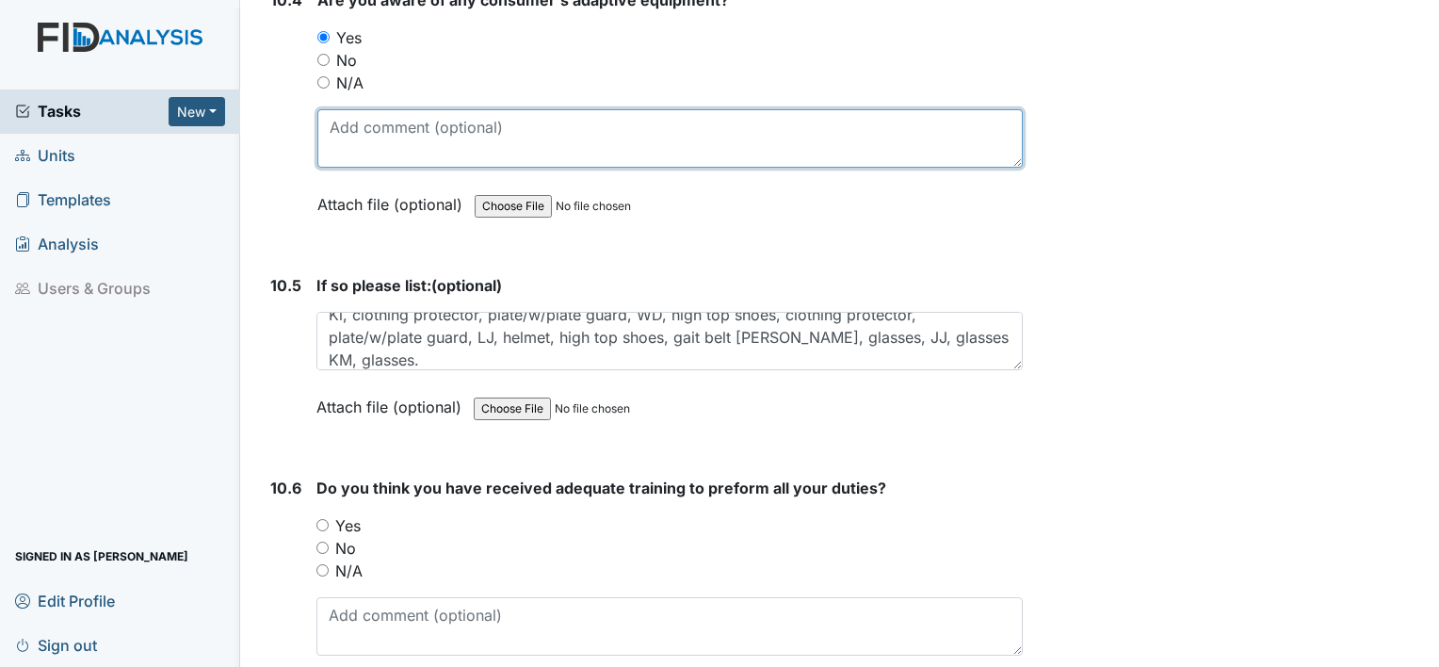
scroll to position [24614, 0]
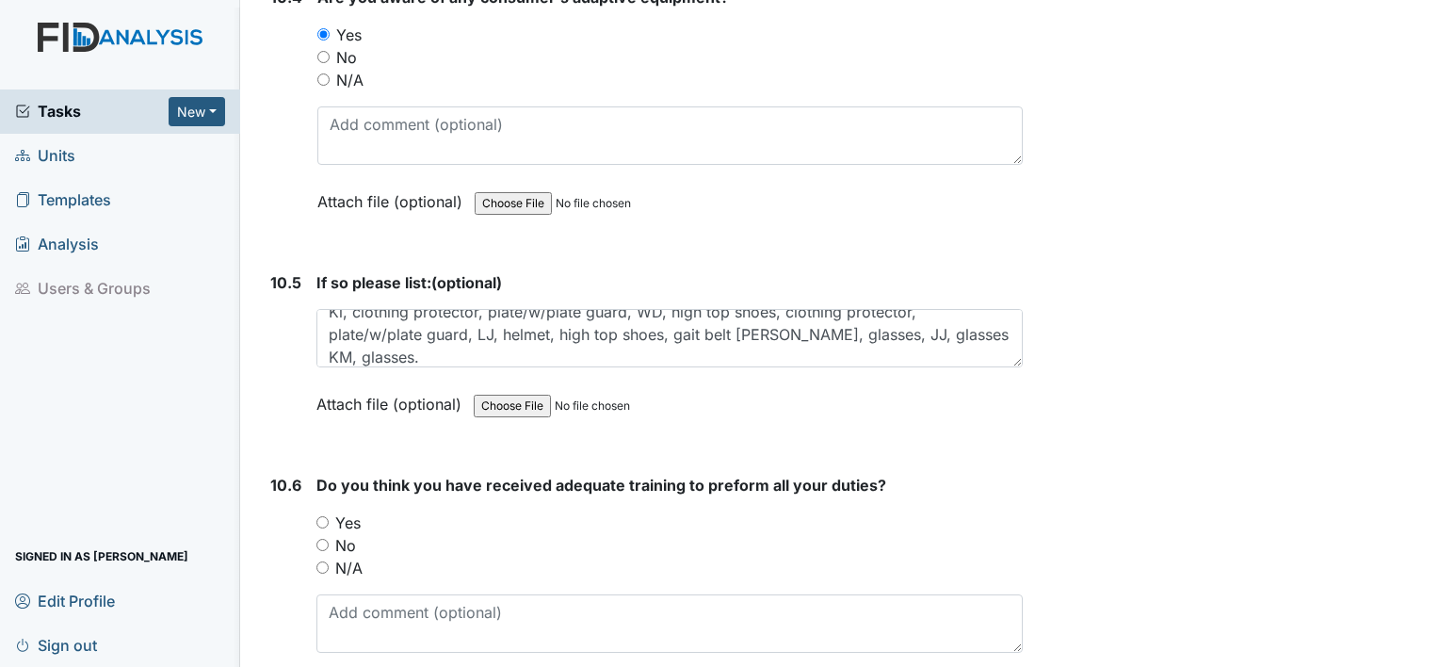
click at [319, 516] on input "Yes" at bounding box center [322, 522] width 12 height 12
radio input "true"
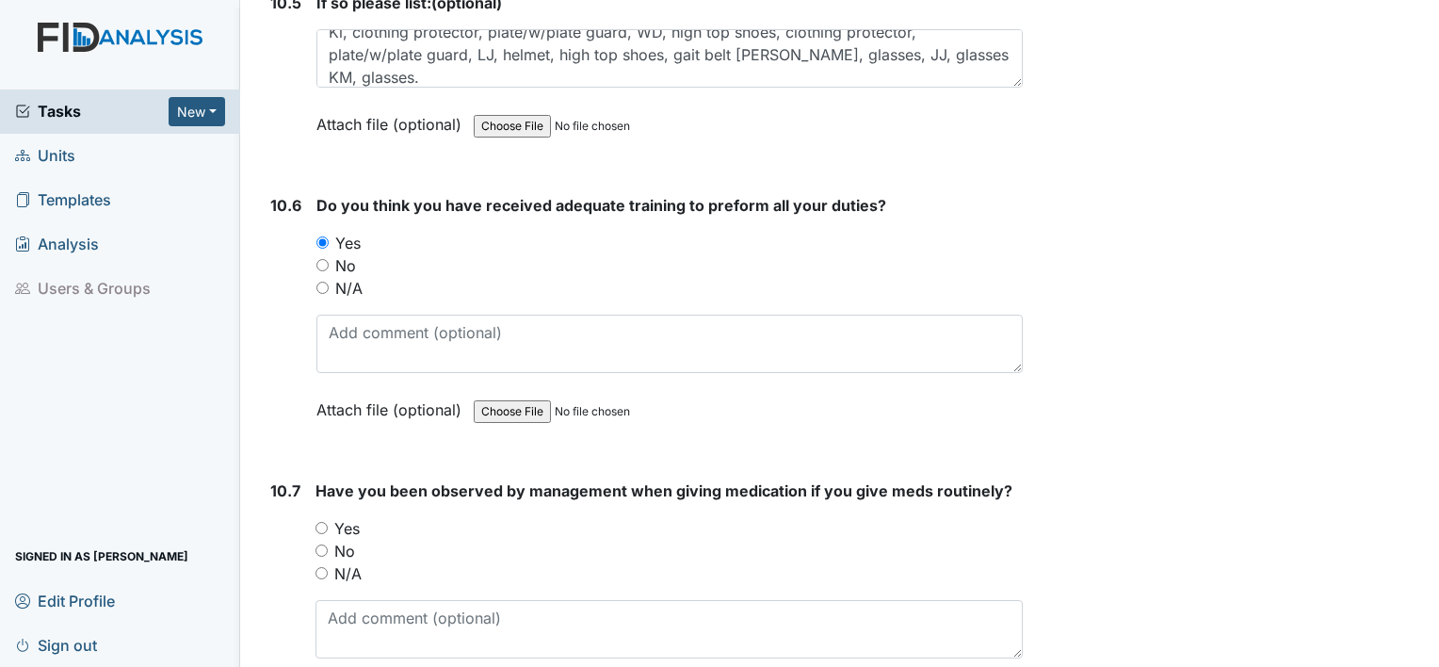
scroll to position [24897, 0]
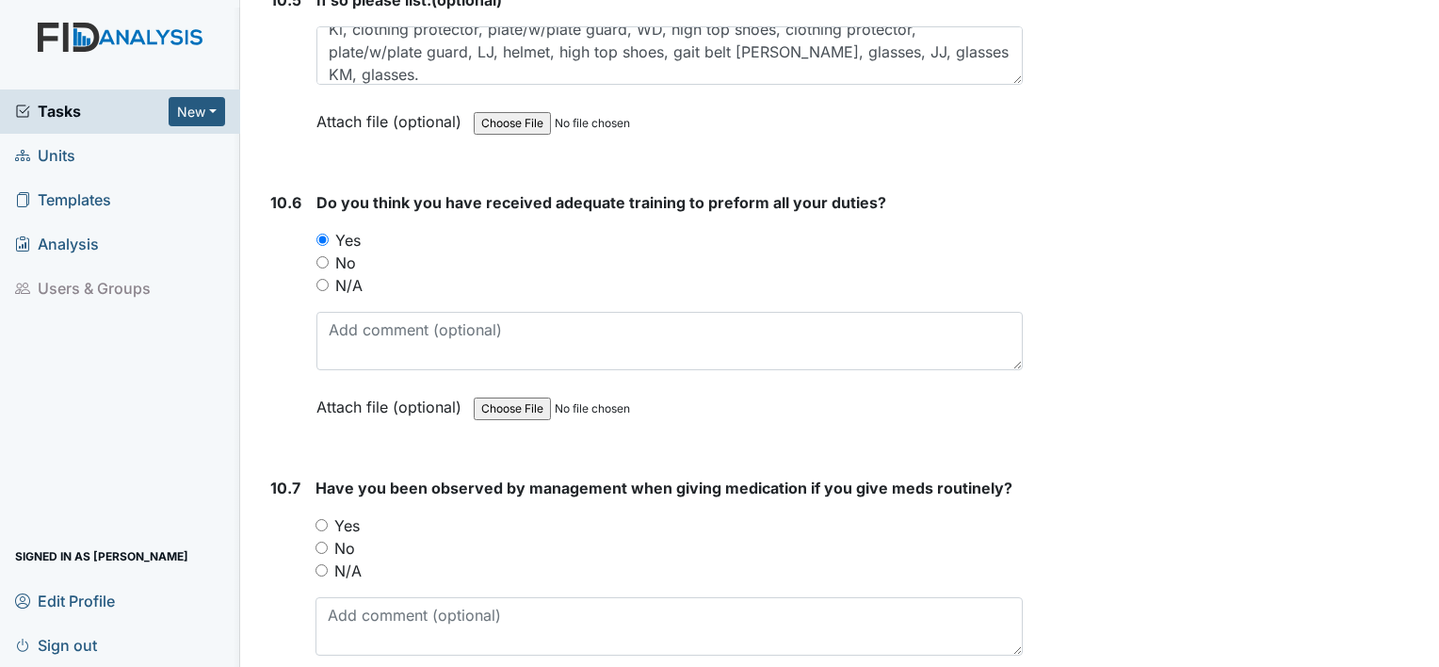
click at [316, 519] on input "Yes" at bounding box center [322, 525] width 12 height 12
radio input "true"
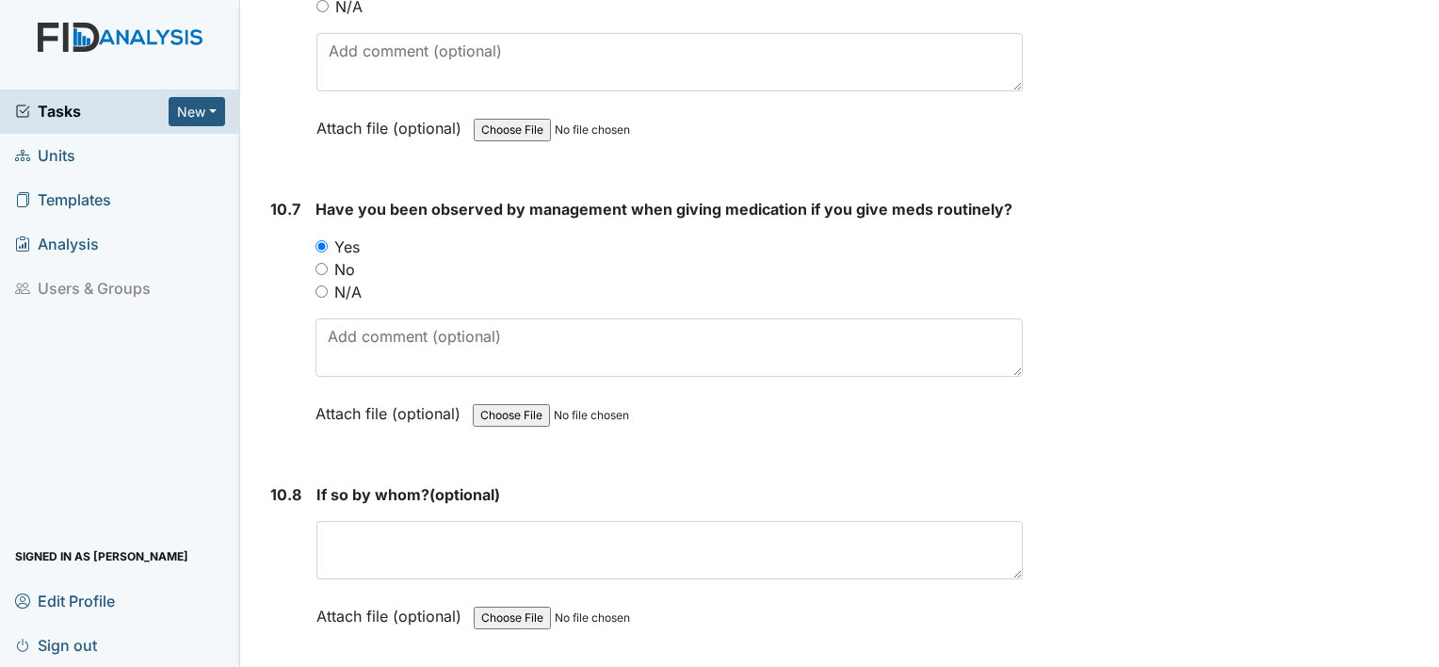
scroll to position [25177, 0]
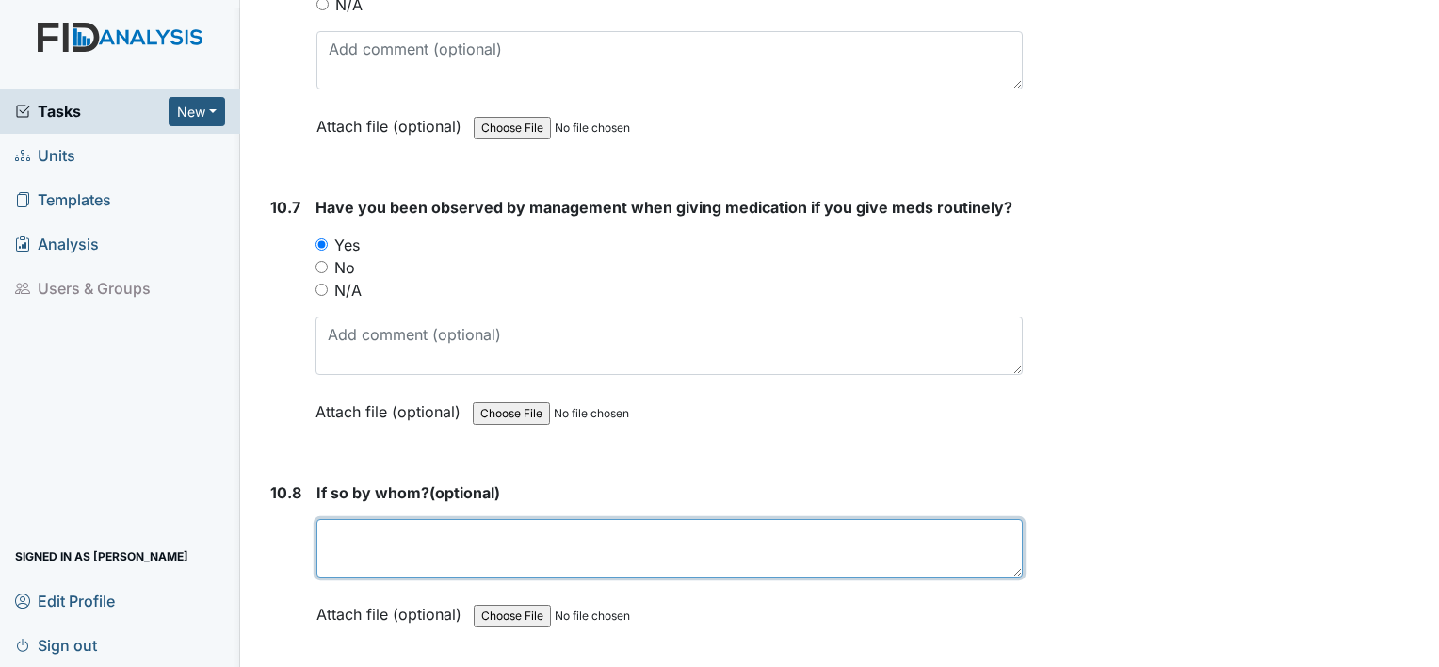
click at [381, 519] on textarea at bounding box center [669, 548] width 706 height 58
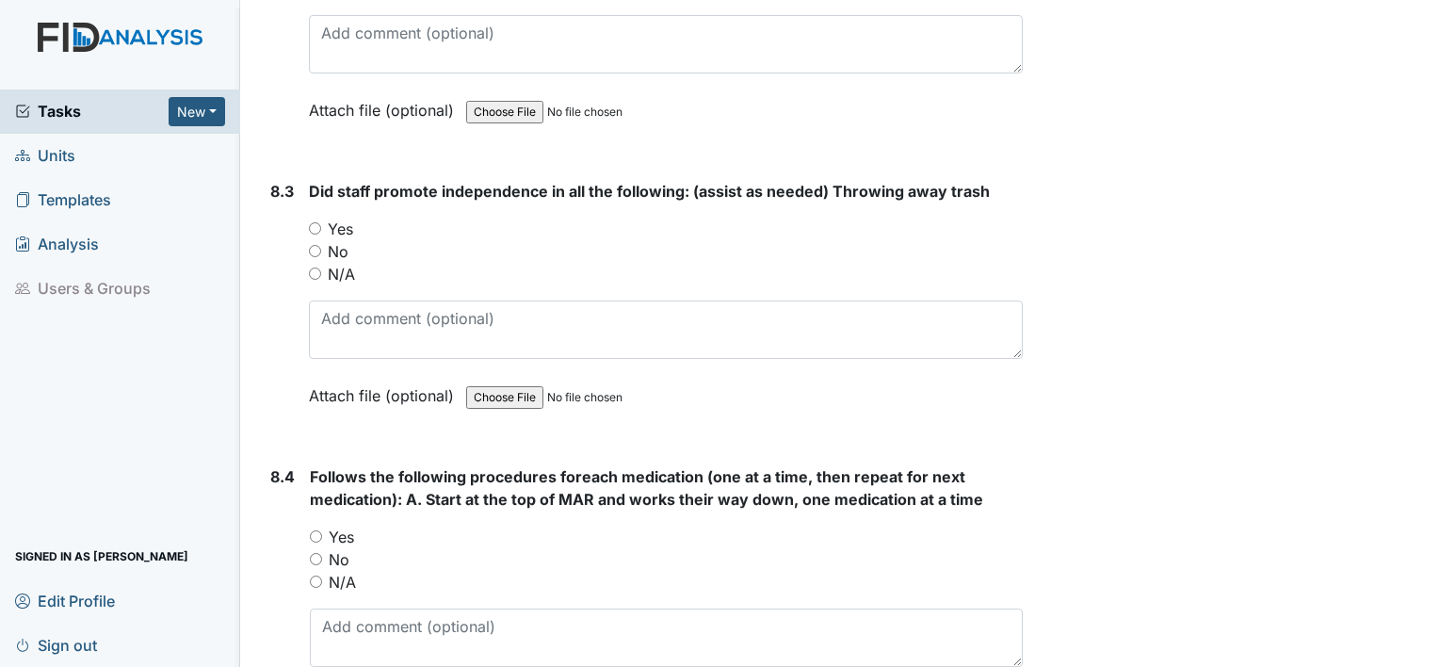
scroll to position [15517, 0]
type textarea "[PERSON_NAME]"
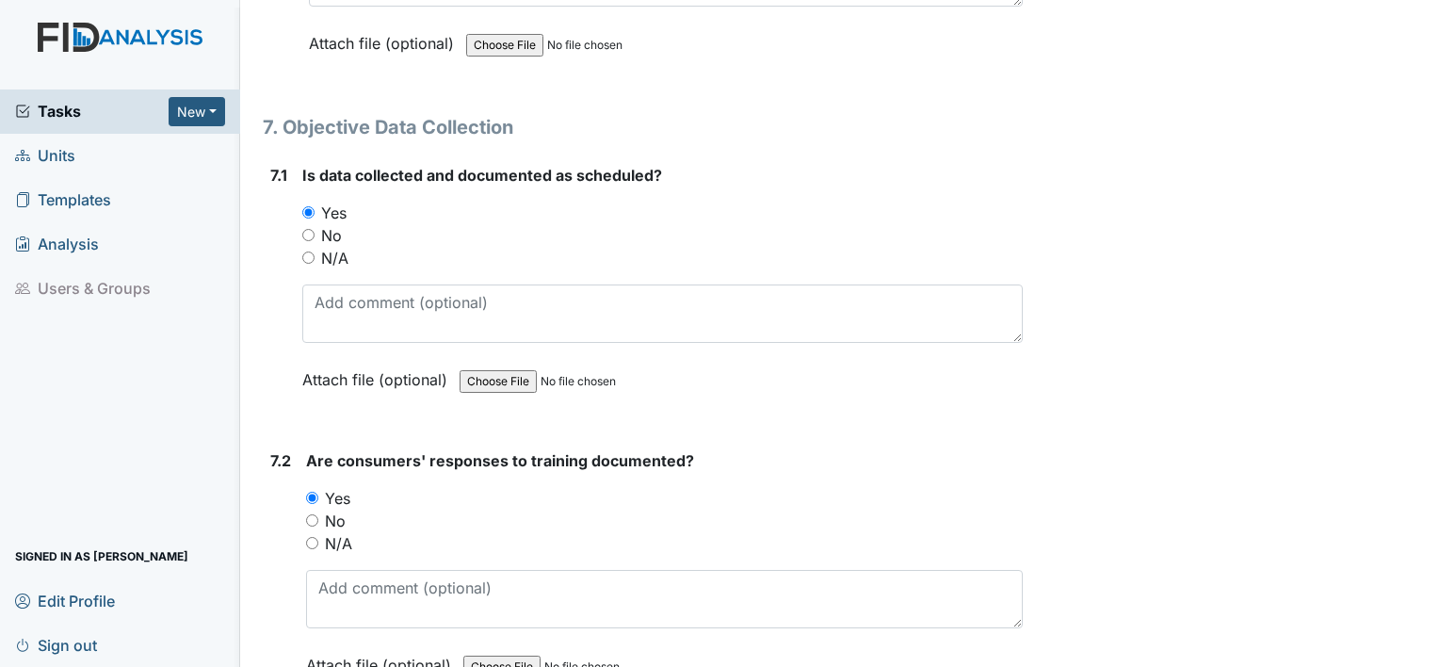
scroll to position [14135, 0]
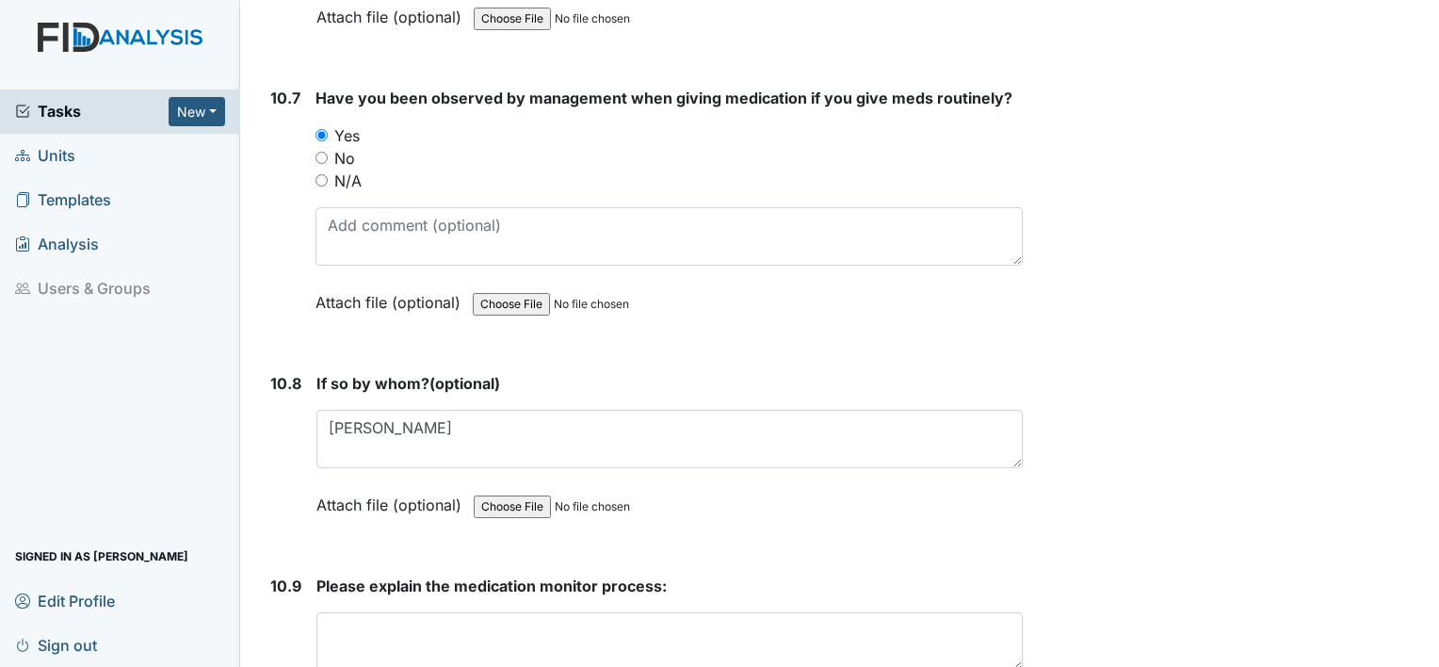
scroll to position [25212, 0]
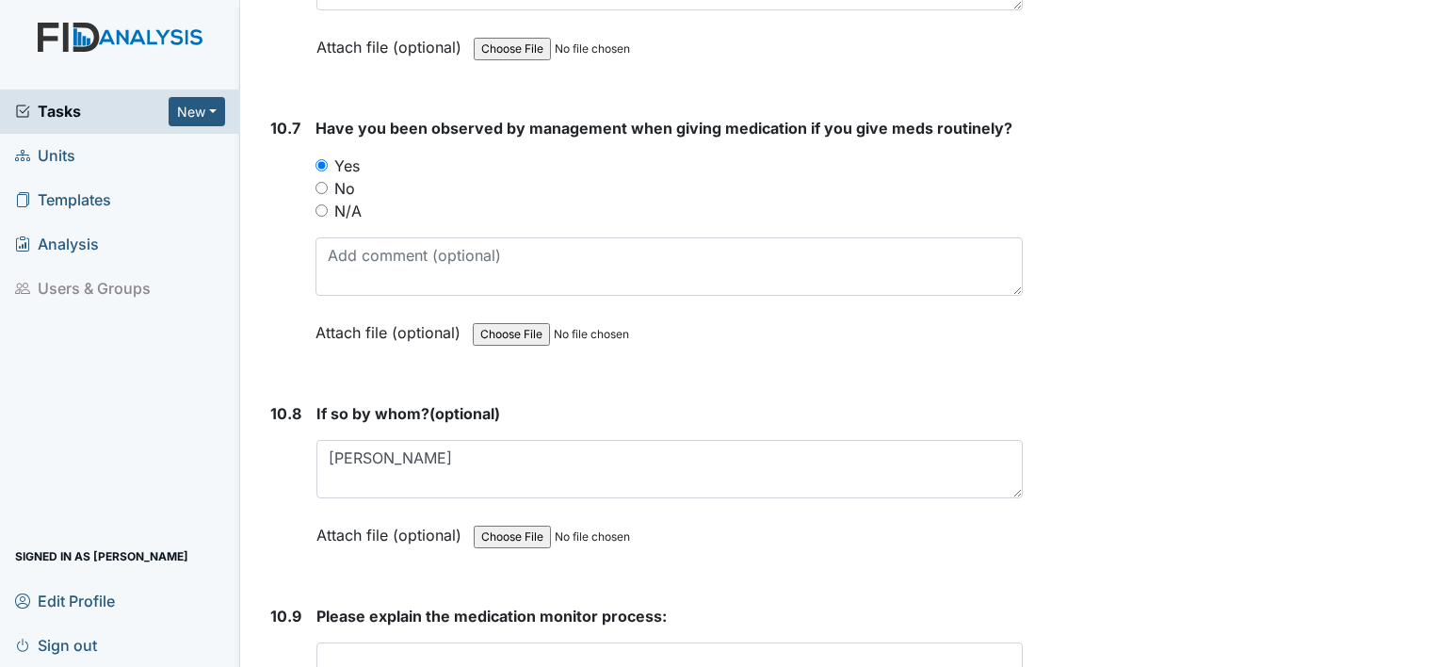
drag, startPoint x: 392, startPoint y: 555, endPoint x: 378, endPoint y: 576, distance: 25.9
click at [378, 642] on textarea at bounding box center [669, 671] width 706 height 58
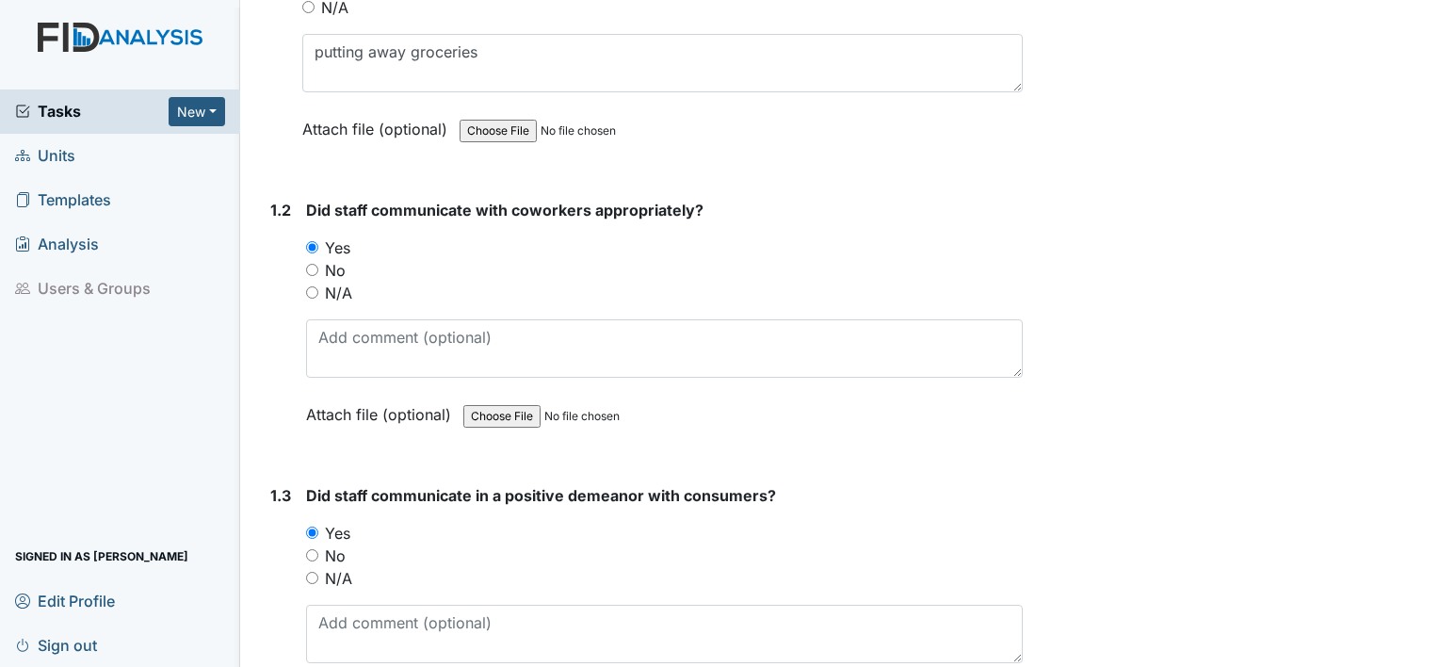
scroll to position [0, 0]
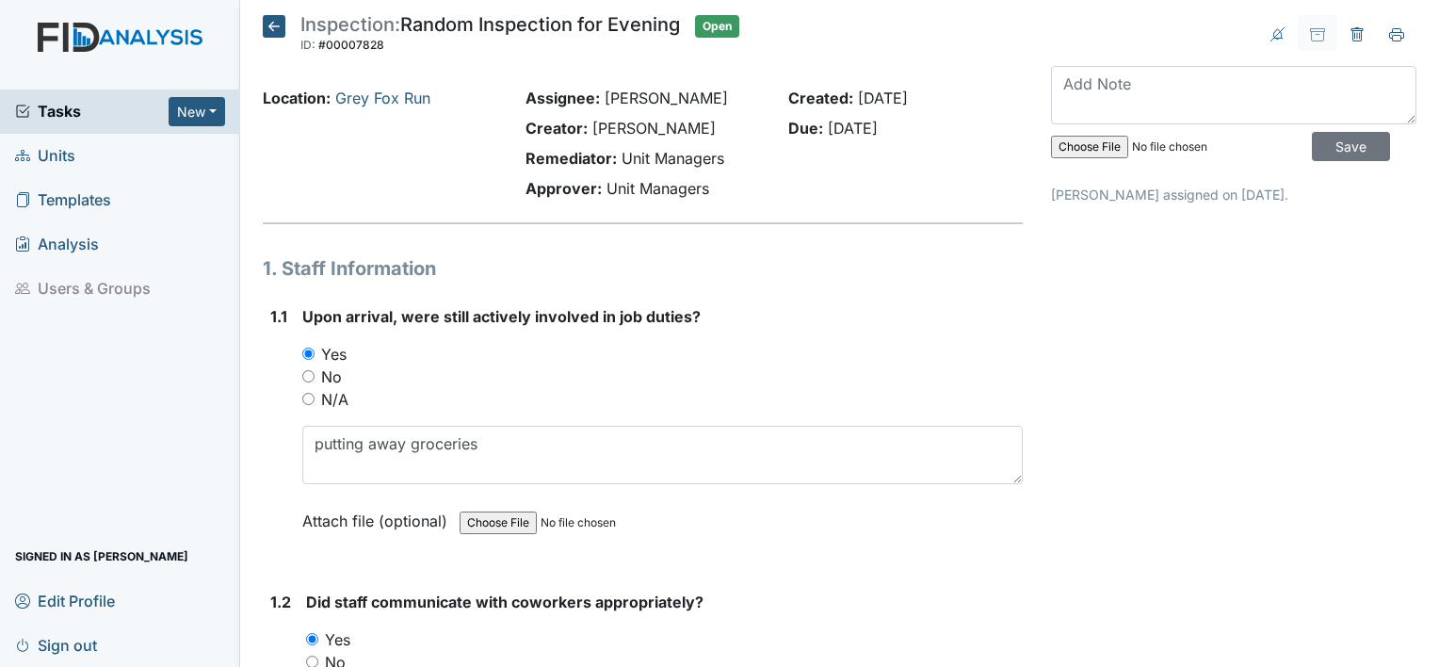
type textarea "Bring consumer in med room, staff/consumer sanitize hands, consumer gets med ba…"
click at [1325, 152] on input "Save" at bounding box center [1351, 146] width 78 height 29
click at [75, 645] on span "Sign out" at bounding box center [56, 644] width 82 height 29
